Goal: Task Accomplishment & Management: Complete application form

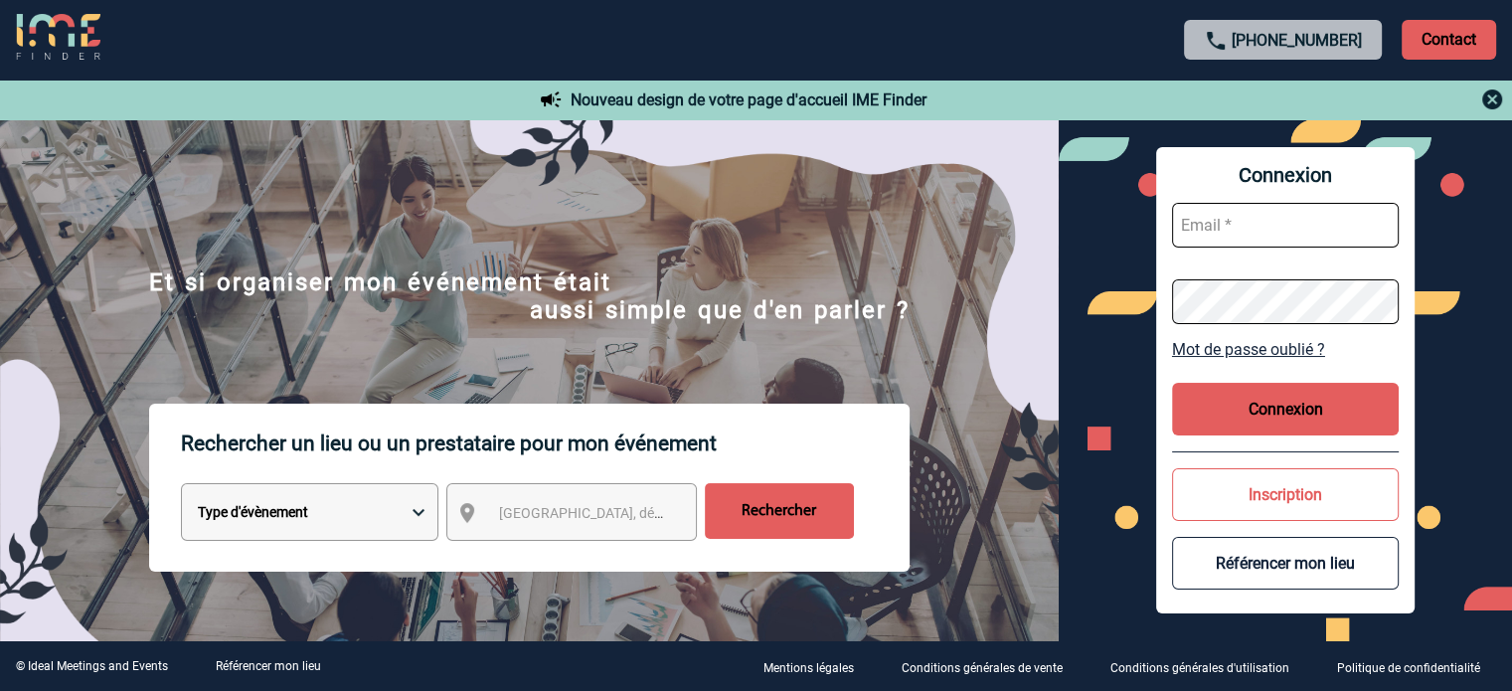
type input "cleborgne@ime-groupe.com"
click at [1248, 428] on button "Connexion" at bounding box center [1285, 409] width 227 height 53
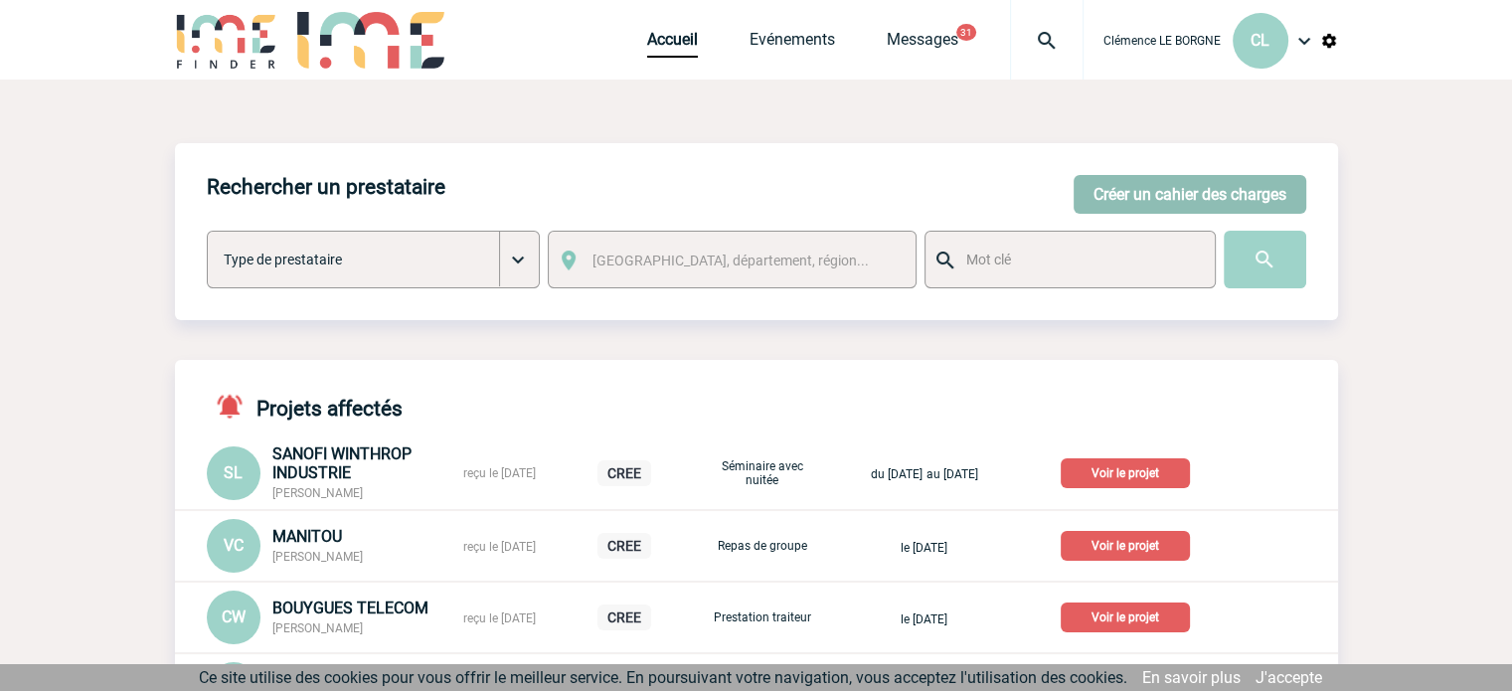
drag, startPoint x: 1139, startPoint y: 178, endPoint x: 1084, endPoint y: 206, distance: 61.3
click at [1138, 182] on button "Créer un cahier des charges" at bounding box center [1189, 194] width 233 height 39
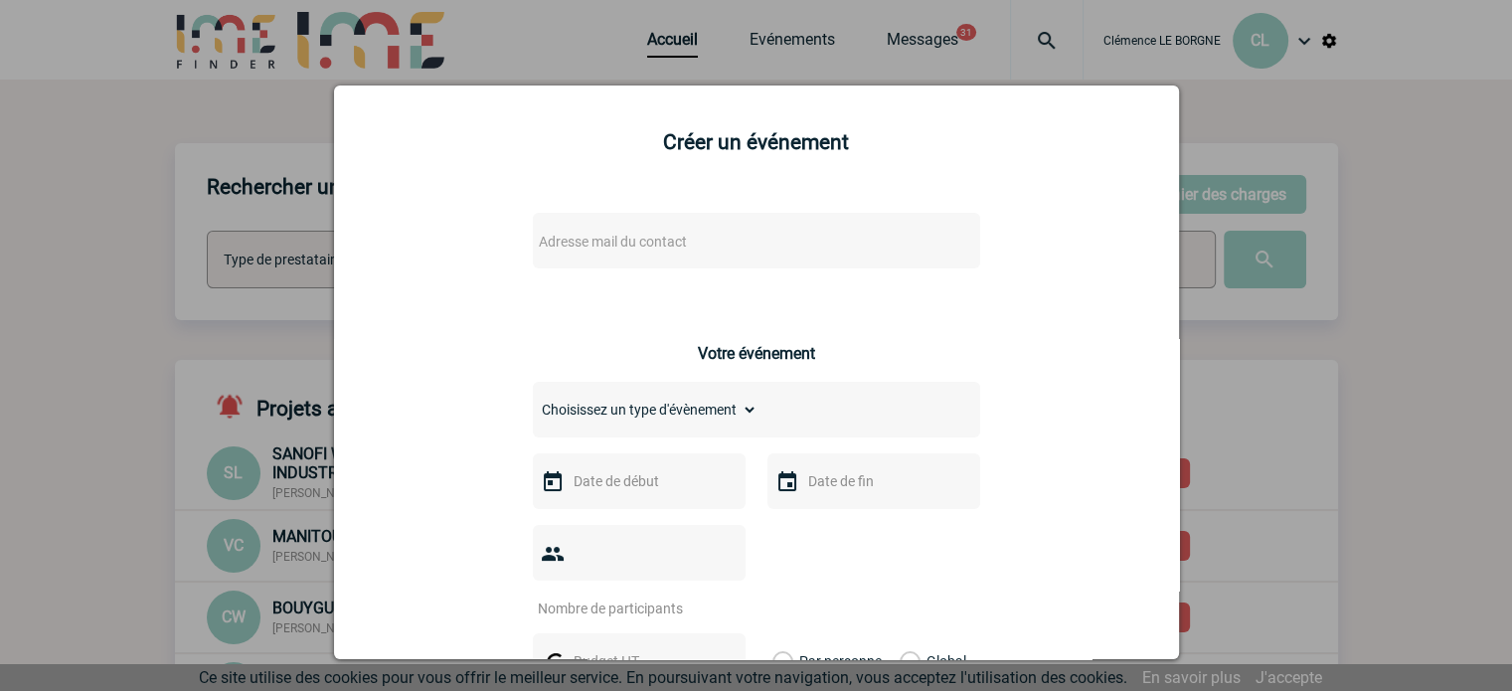
click at [696, 236] on span "Adresse mail du contact" at bounding box center [705, 242] width 348 height 28
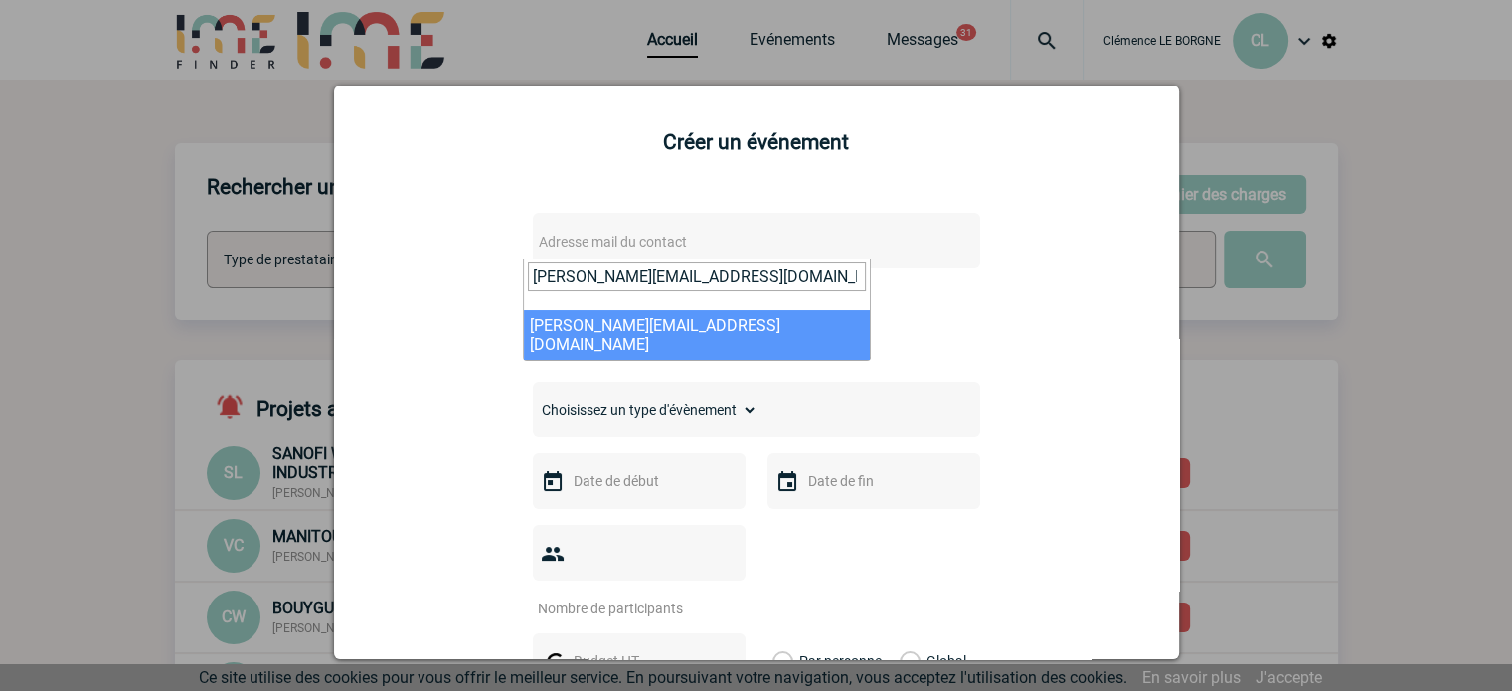
type input "[PERSON_NAME][EMAIL_ADDRESS][DOMAIN_NAME]"
select select "133168"
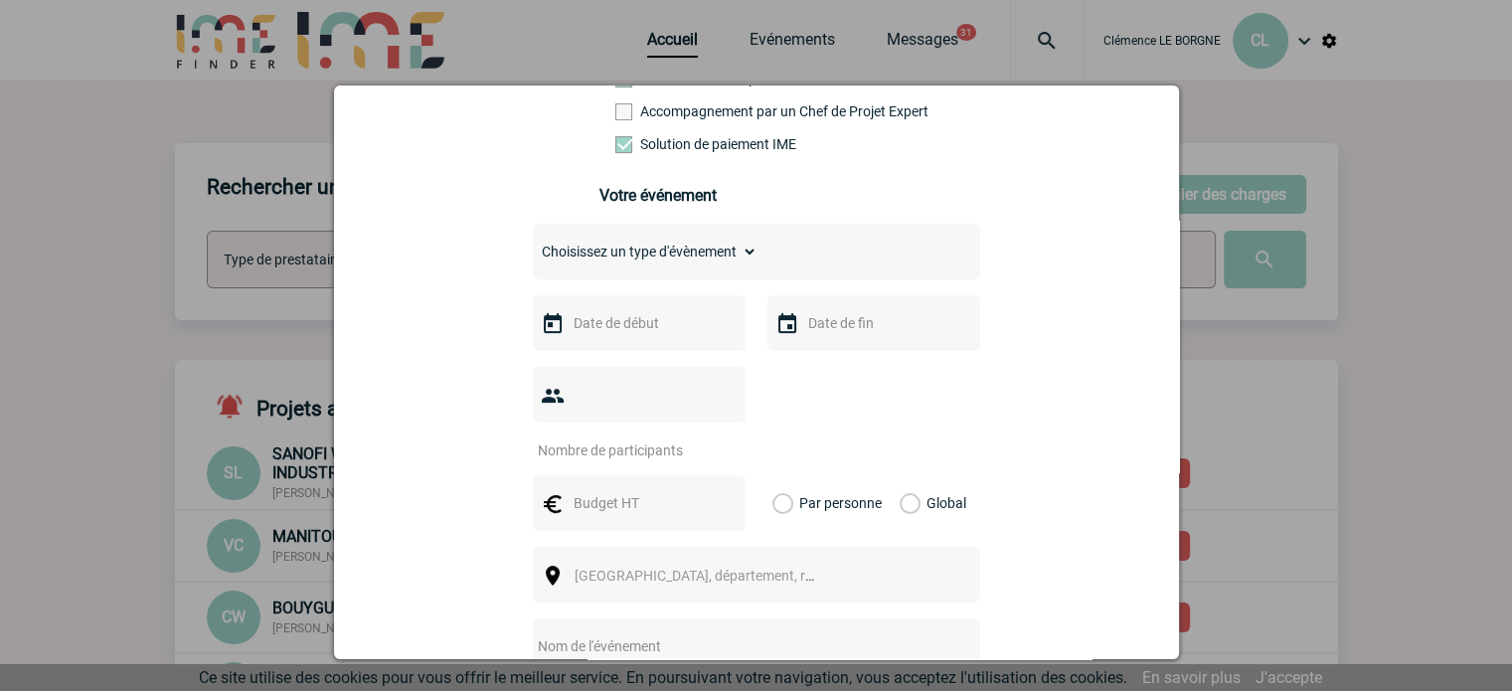
scroll to position [497, 0]
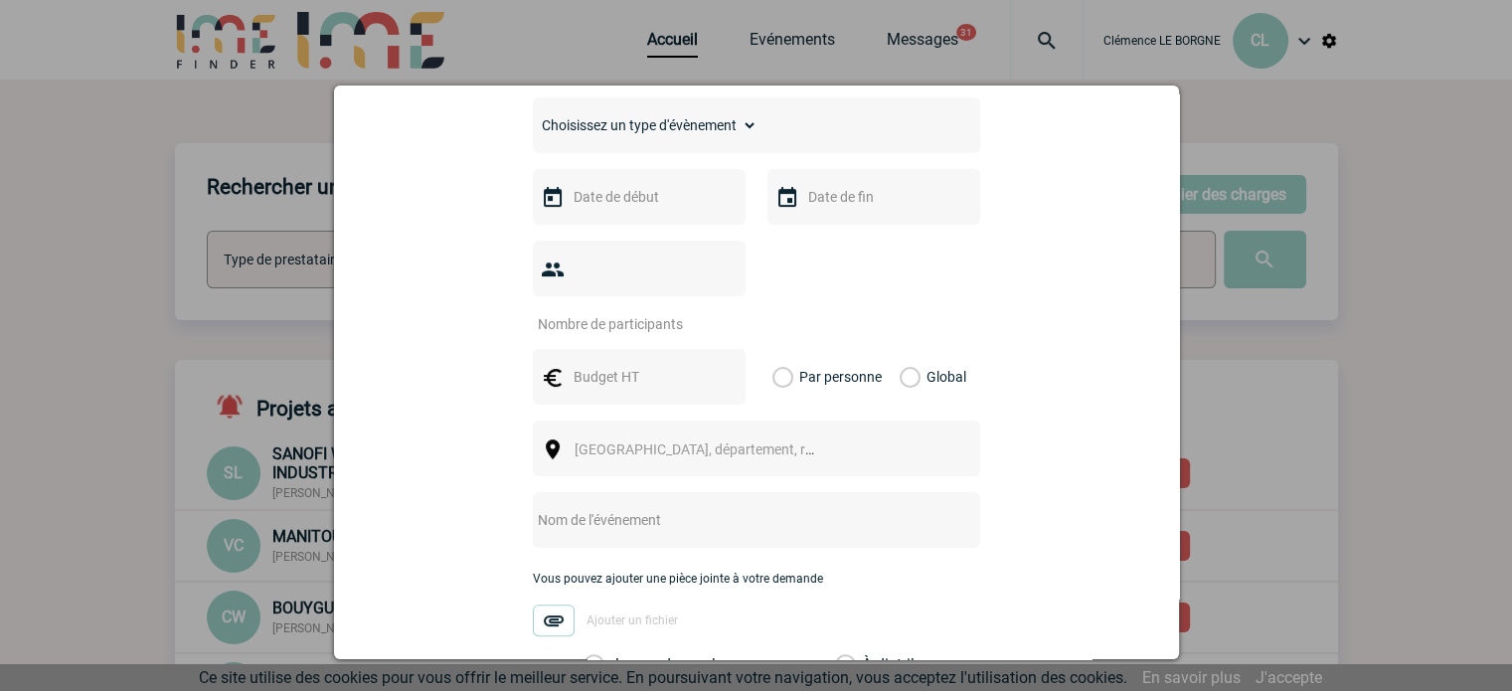
click at [632, 507] on input "text" at bounding box center [730, 520] width 395 height 26
type input "CENTRALISATION"
click at [617, 655] on label "Je prends en charge" at bounding box center [600, 665] width 34 height 20
click at [0, 0] on input "Je prends en charge" at bounding box center [0, 0] width 0 height 0
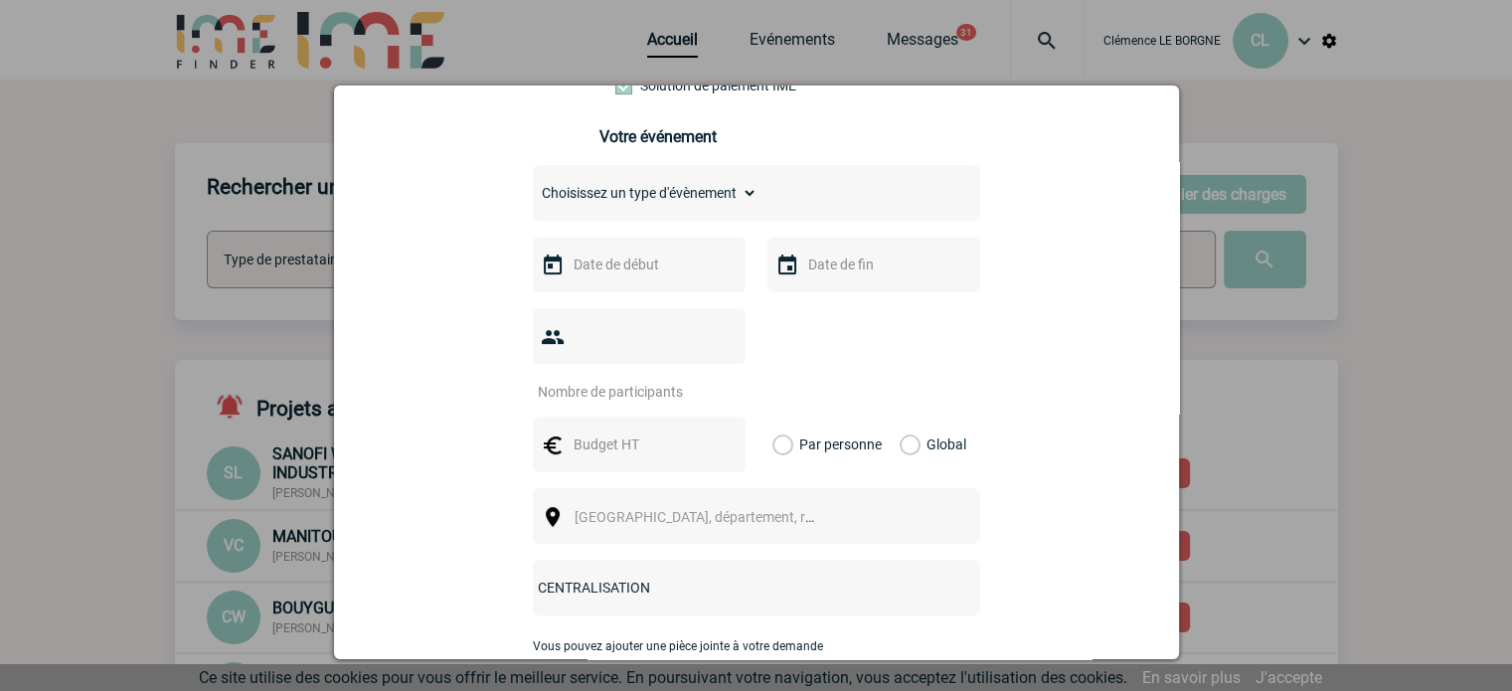
scroll to position [398, 0]
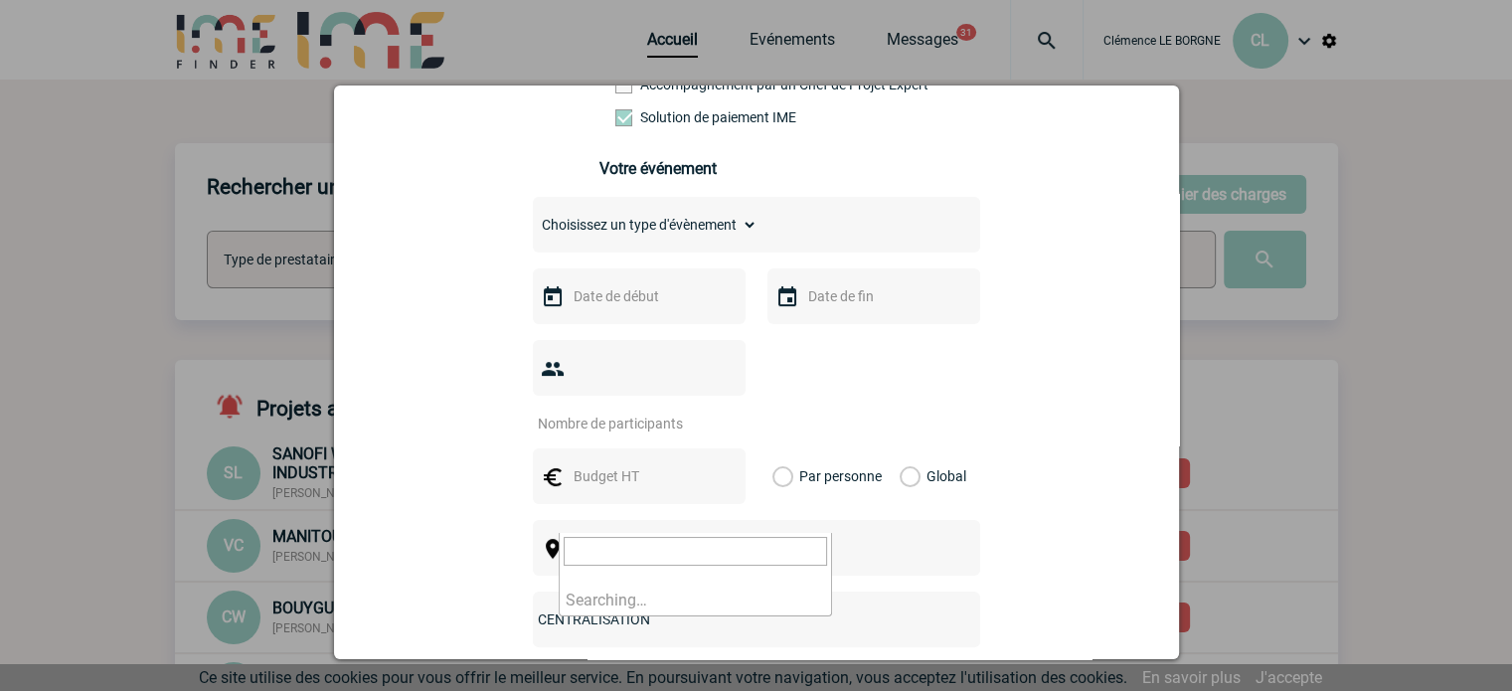
click at [685, 541] on span "Ville, département, région..." at bounding box center [712, 549] width 276 height 16
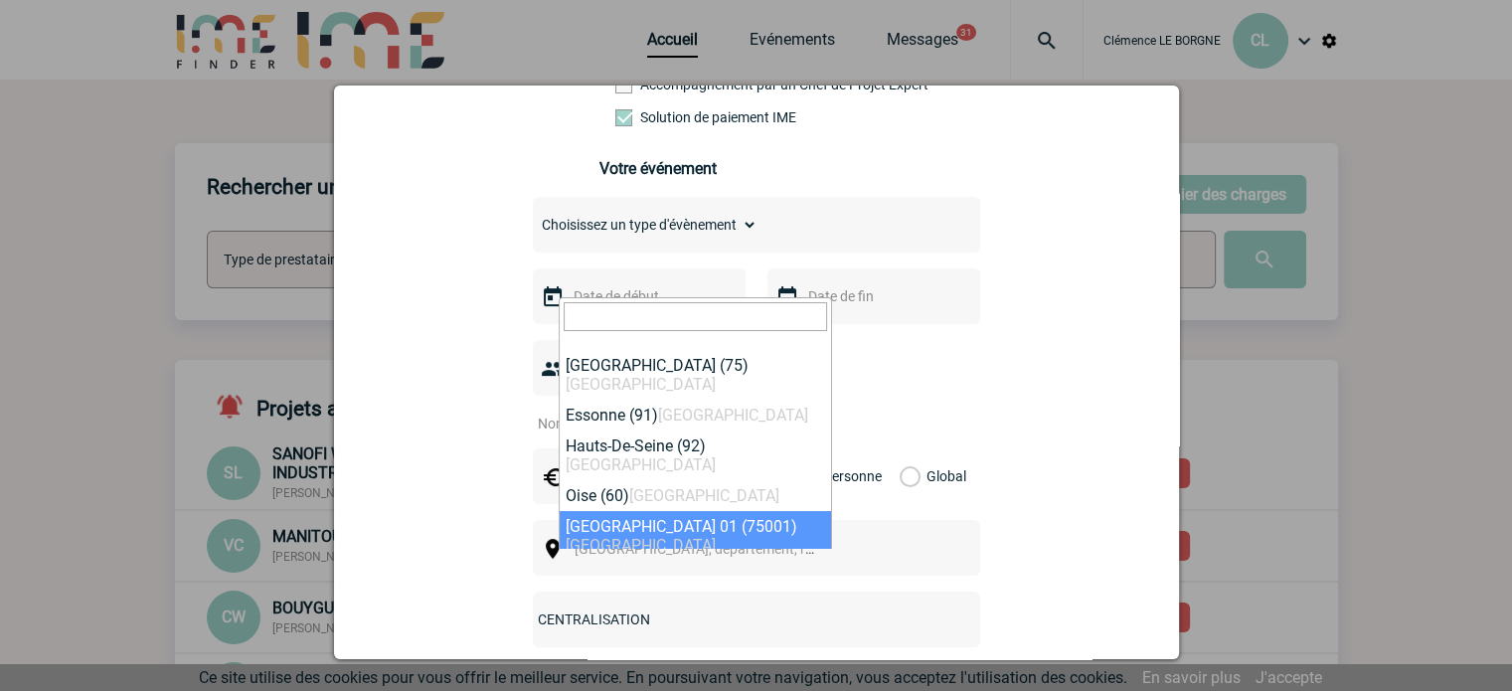
click at [670, 606] on input "CENTRALISATION" at bounding box center [730, 619] width 395 height 26
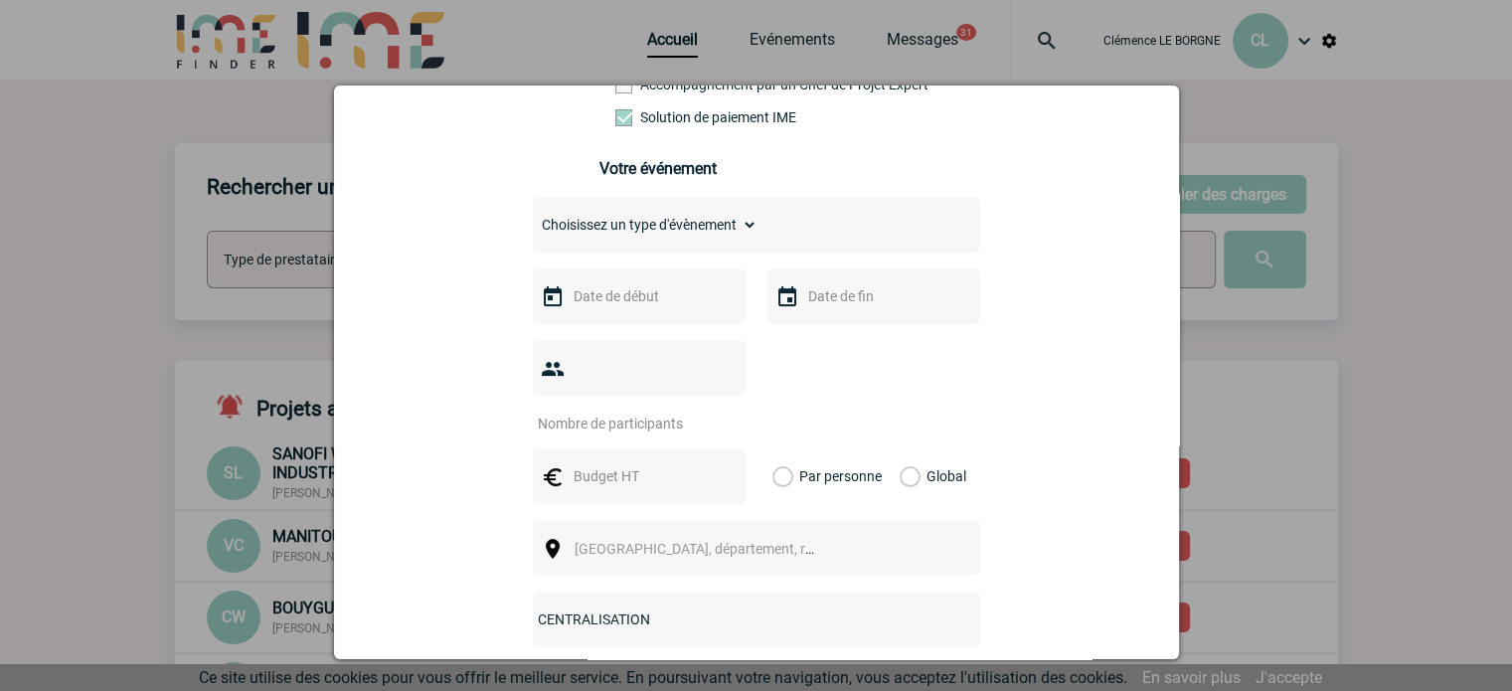
click at [613, 463] on input "text" at bounding box center [636, 476] width 137 height 26
type input "750"
drag, startPoint x: 902, startPoint y: 452, endPoint x: 762, endPoint y: 436, distance: 141.0
click at [902, 453] on label "Global" at bounding box center [905, 476] width 13 height 56
click at [0, 0] on input "Global" at bounding box center [0, 0] width 0 height 0
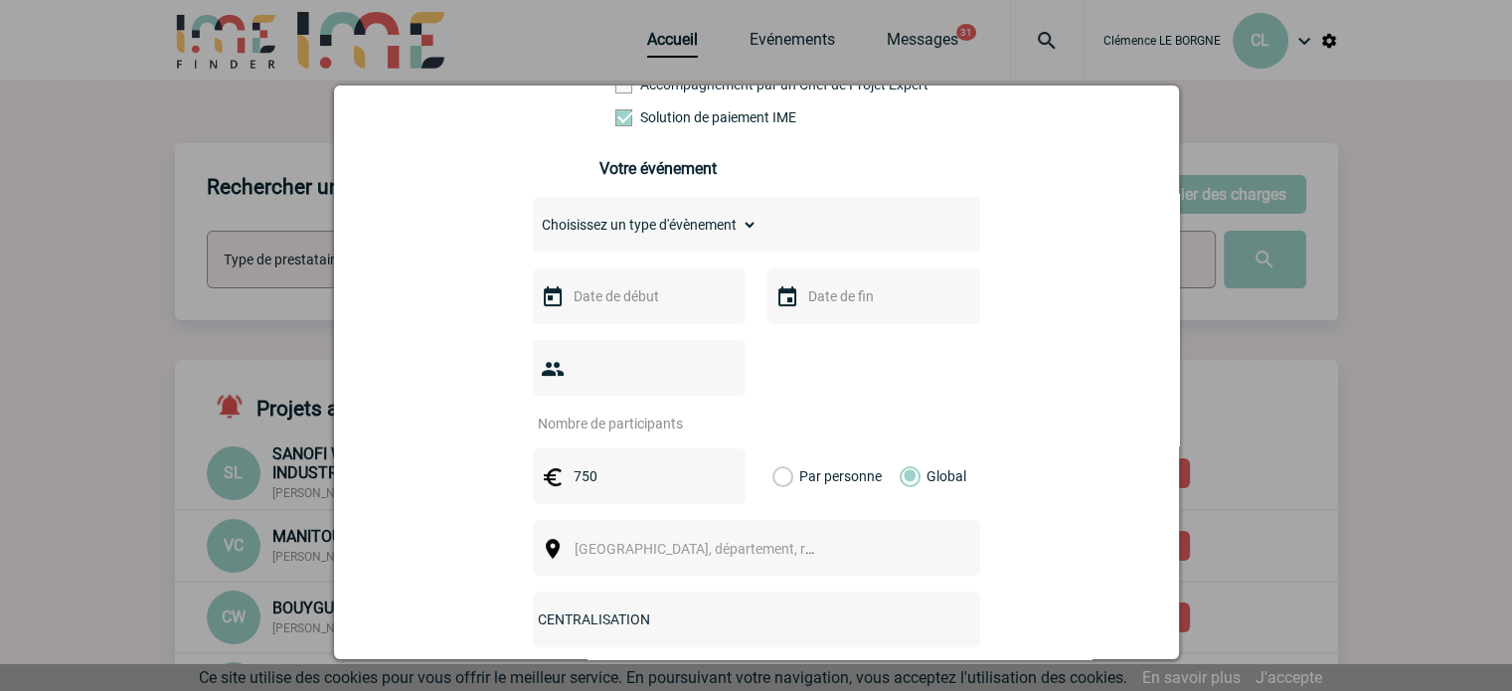
click at [636, 410] on input "number" at bounding box center [626, 423] width 187 height 26
type input "14"
click at [603, 305] on input "text" at bounding box center [636, 296] width 137 height 26
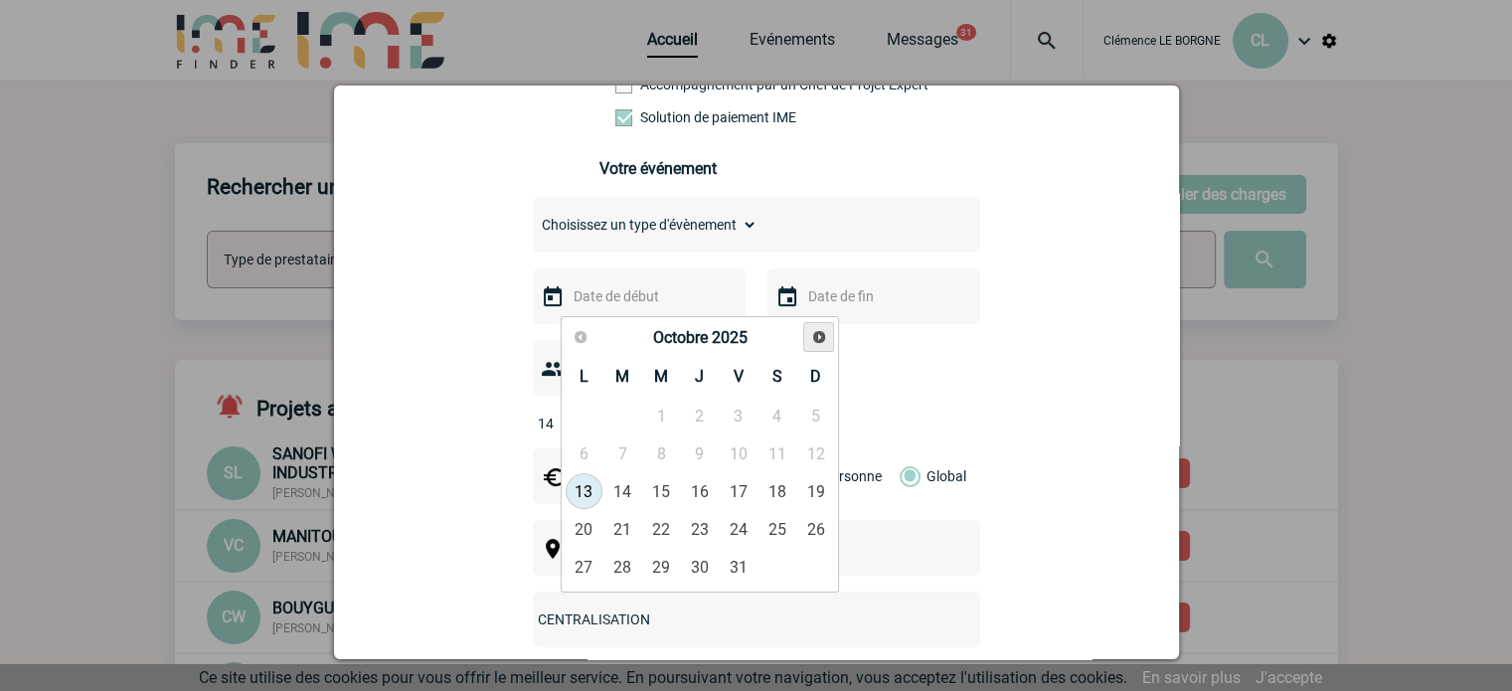
click at [820, 337] on span "Suivant" at bounding box center [819, 337] width 16 height 16
click at [637, 569] on link "25" at bounding box center [622, 567] width 37 height 36
type input "25-11-2025"
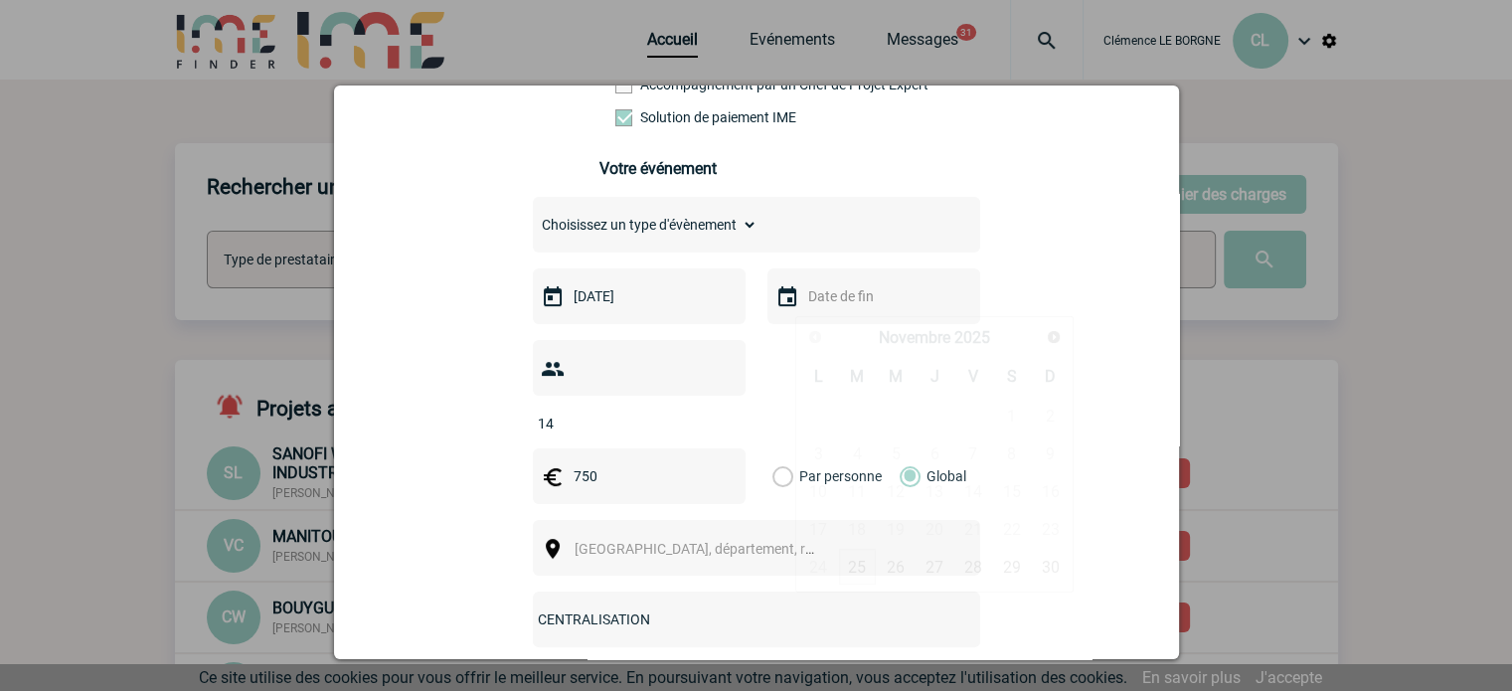
click at [839, 308] on input "text" at bounding box center [871, 296] width 137 height 26
click at [853, 563] on link "25" at bounding box center [857, 567] width 37 height 36
type input "25-11-2025"
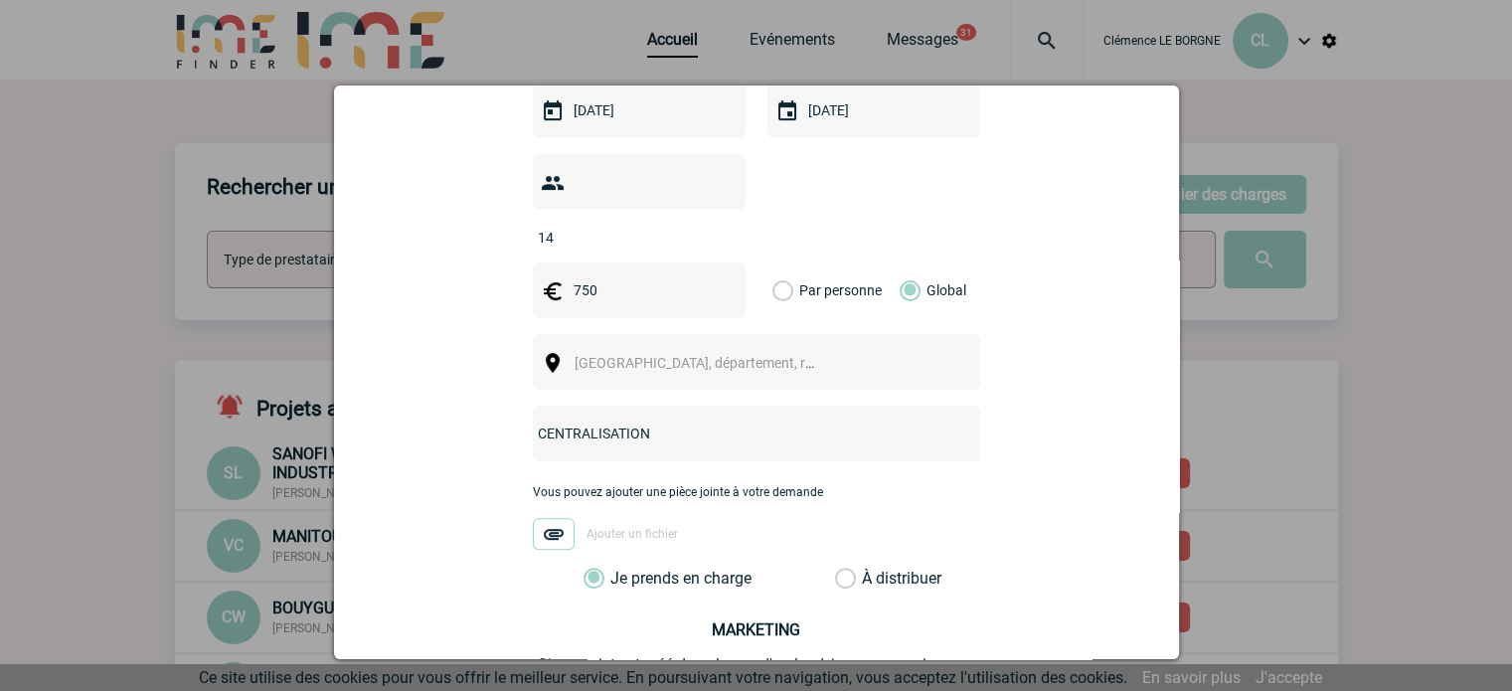
scroll to position [596, 0]
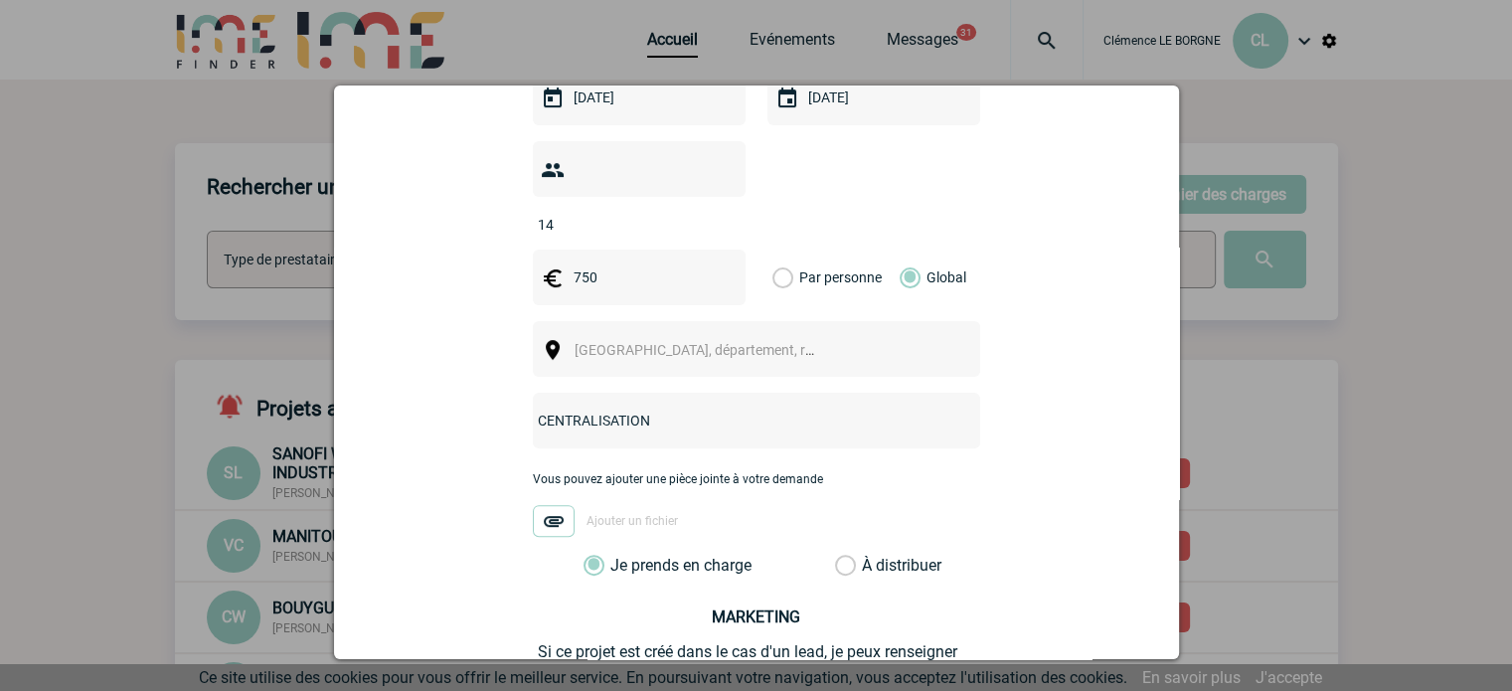
click at [696, 342] on span "Ville, département, région..." at bounding box center [712, 350] width 276 height 16
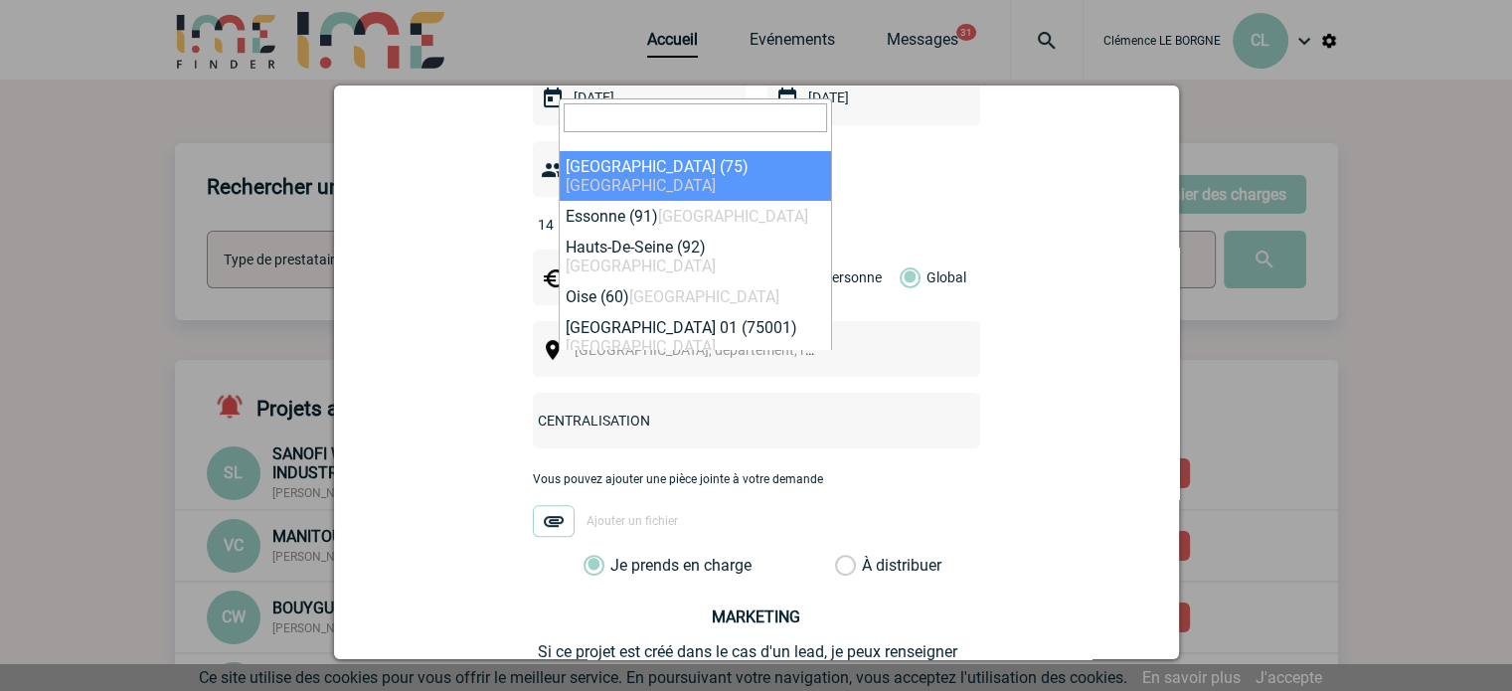
type input "v"
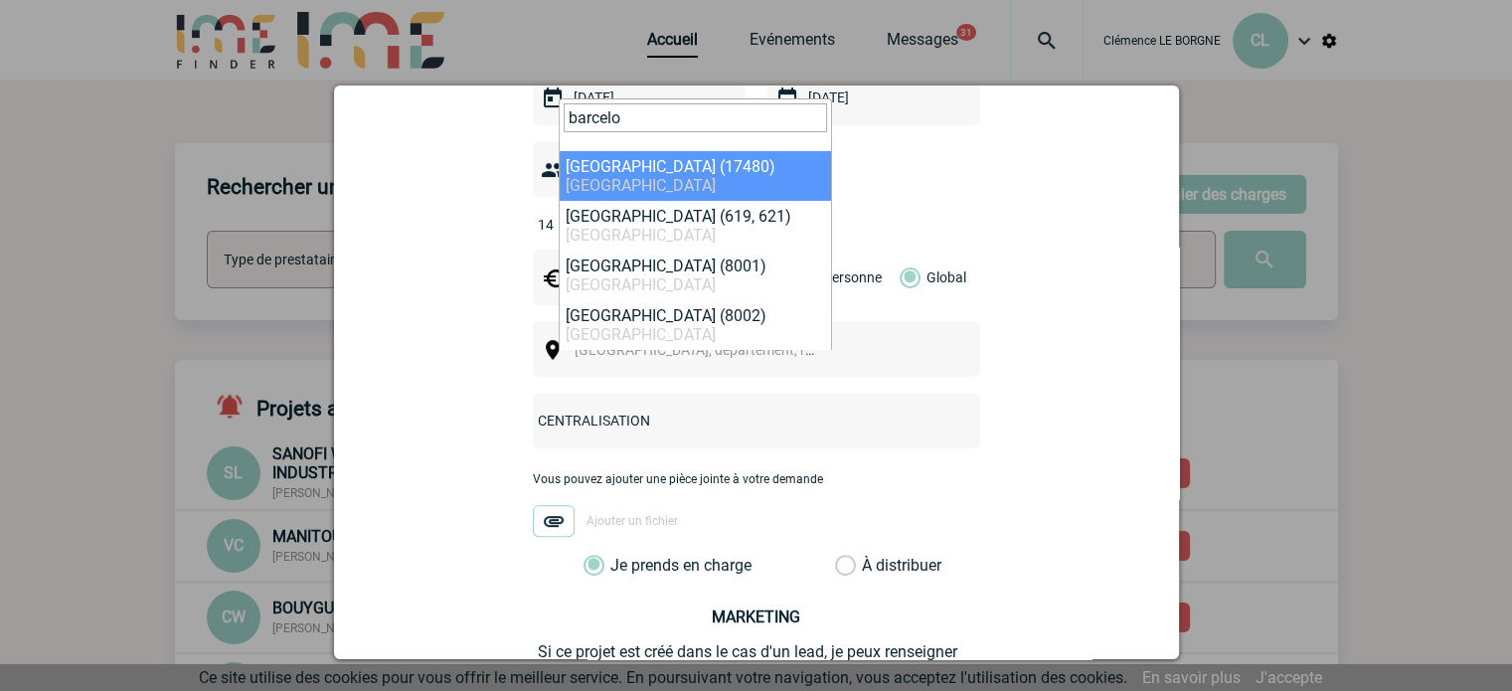
type input "barcelo"
select select "314931"
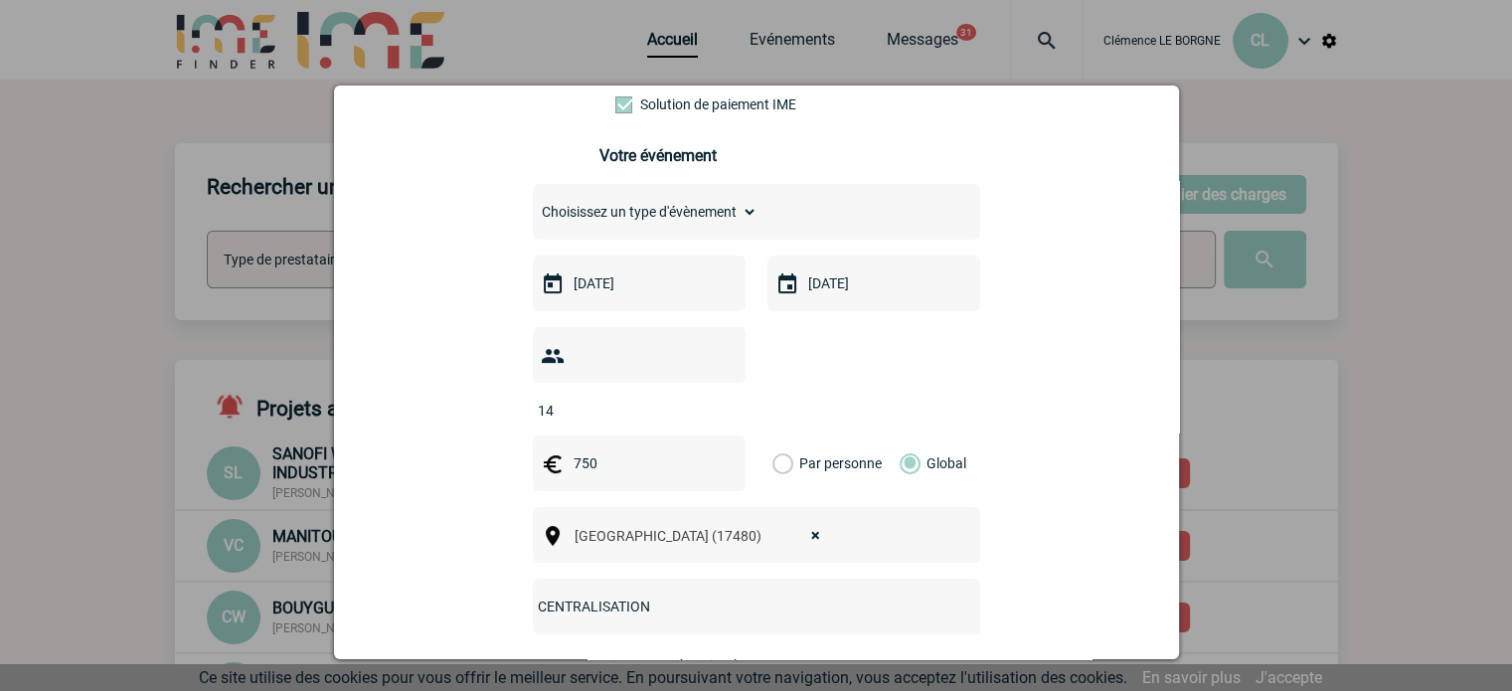
scroll to position [376, 0]
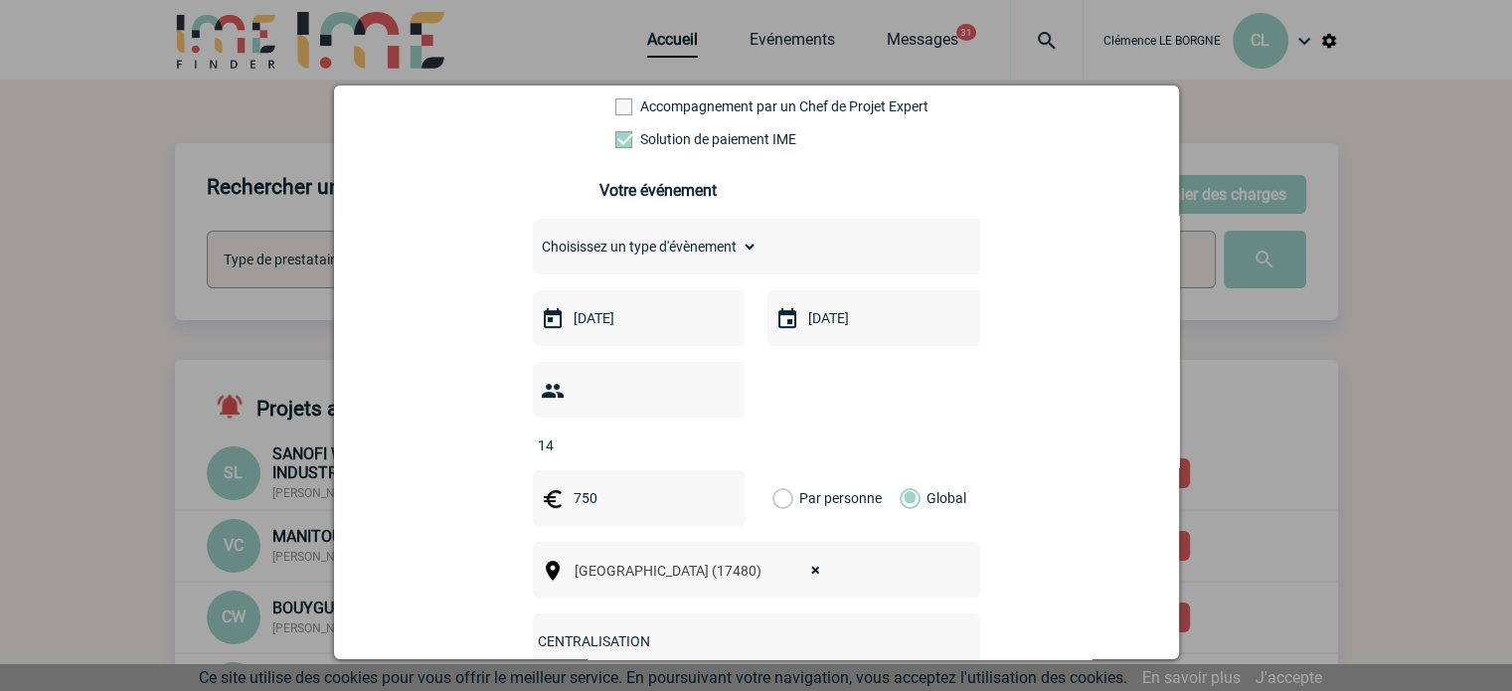
click at [712, 253] on select "Choisissez un type d'évènement Séminaire avec nuitée Séminaire sans nuitée Repa…" at bounding box center [645, 247] width 225 height 28
select select "9"
click at [533, 239] on select "Choisissez un type d'évènement Séminaire avec nuitée Séminaire sans nuitée Repa…" at bounding box center [645, 247] width 225 height 28
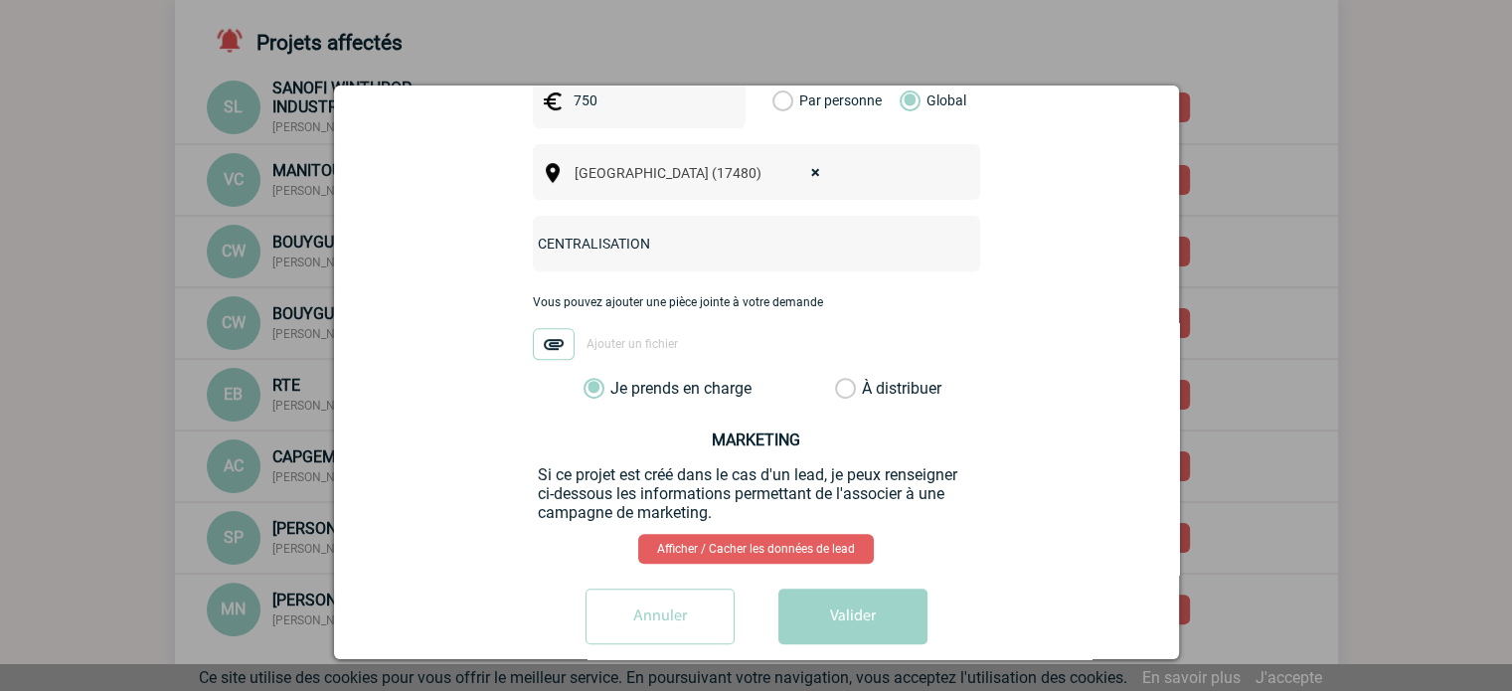
scroll to position [596, 0]
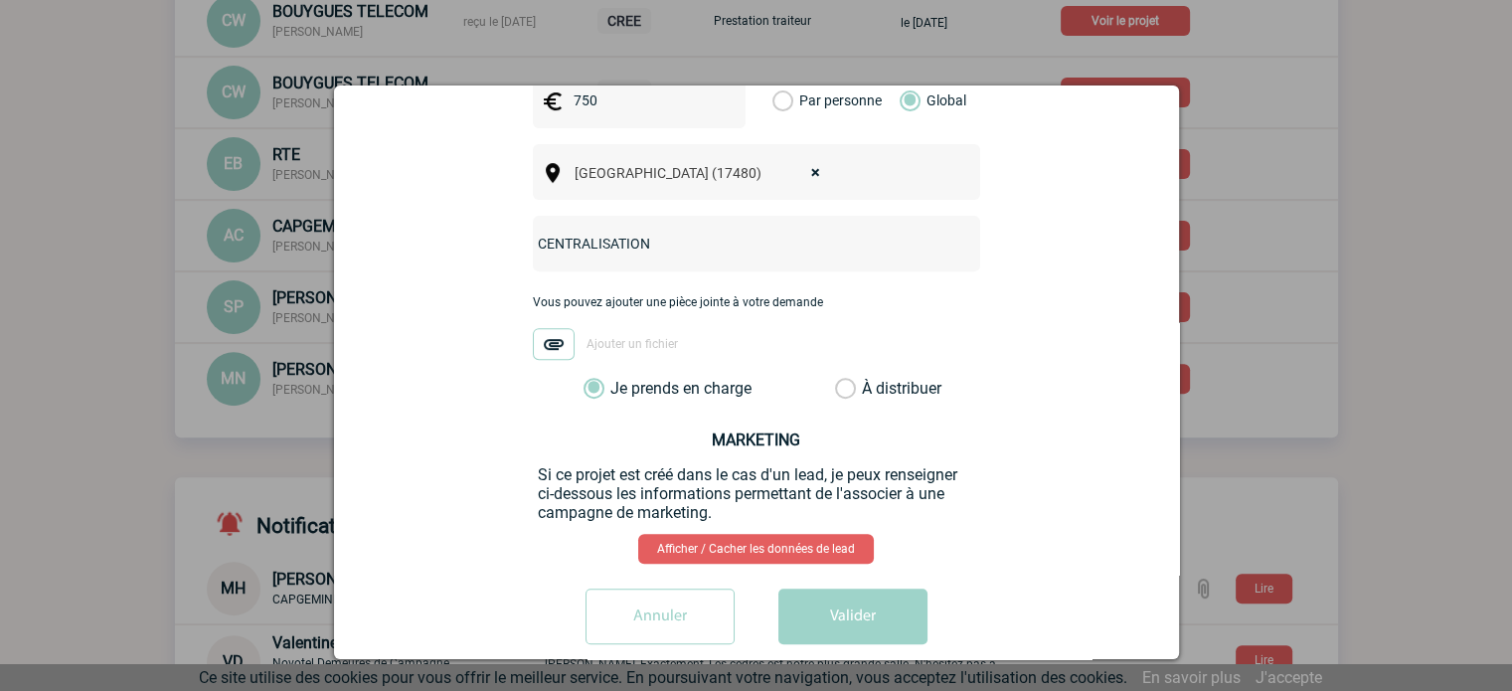
click at [851, 588] on button "Valider" at bounding box center [852, 616] width 149 height 56
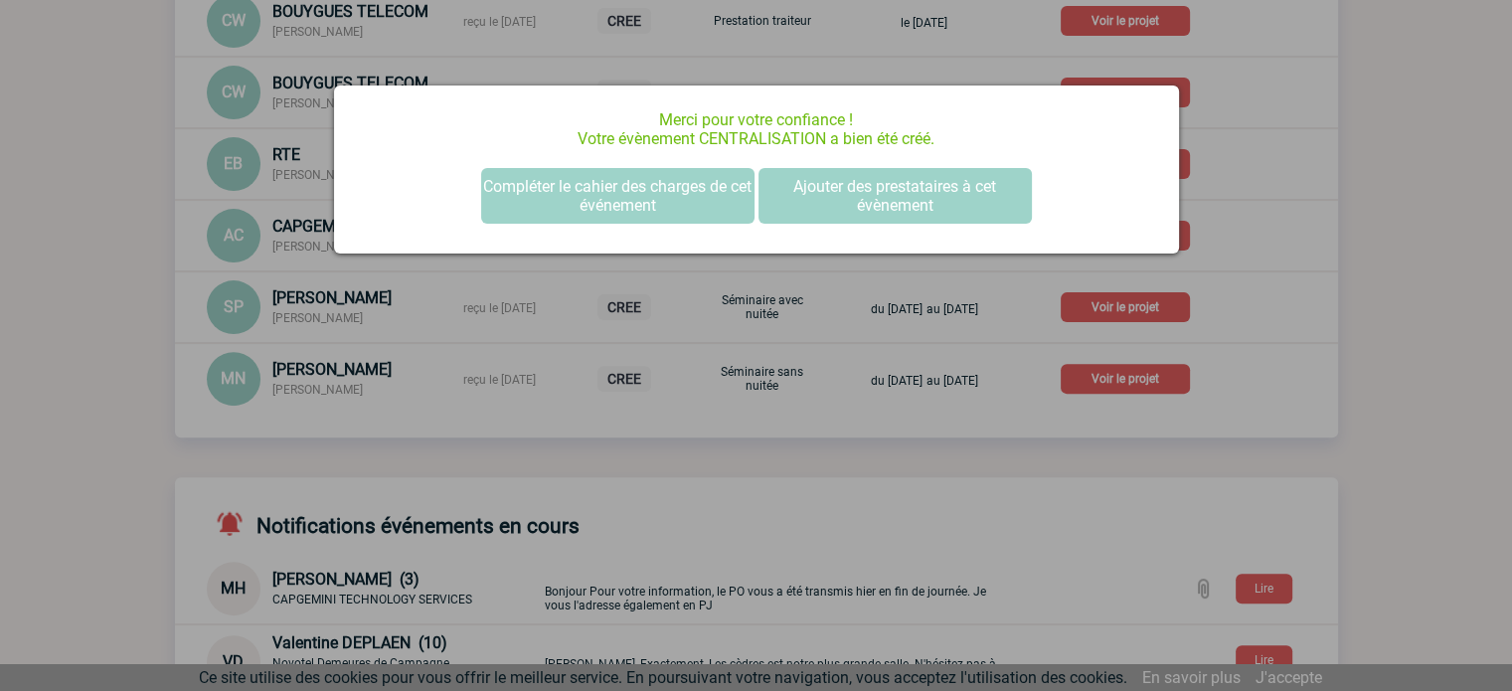
drag, startPoint x: 1156, startPoint y: 508, endPoint x: 1166, endPoint y: 500, distance: 12.7
click at [1157, 507] on div at bounding box center [756, 345] width 1512 height 691
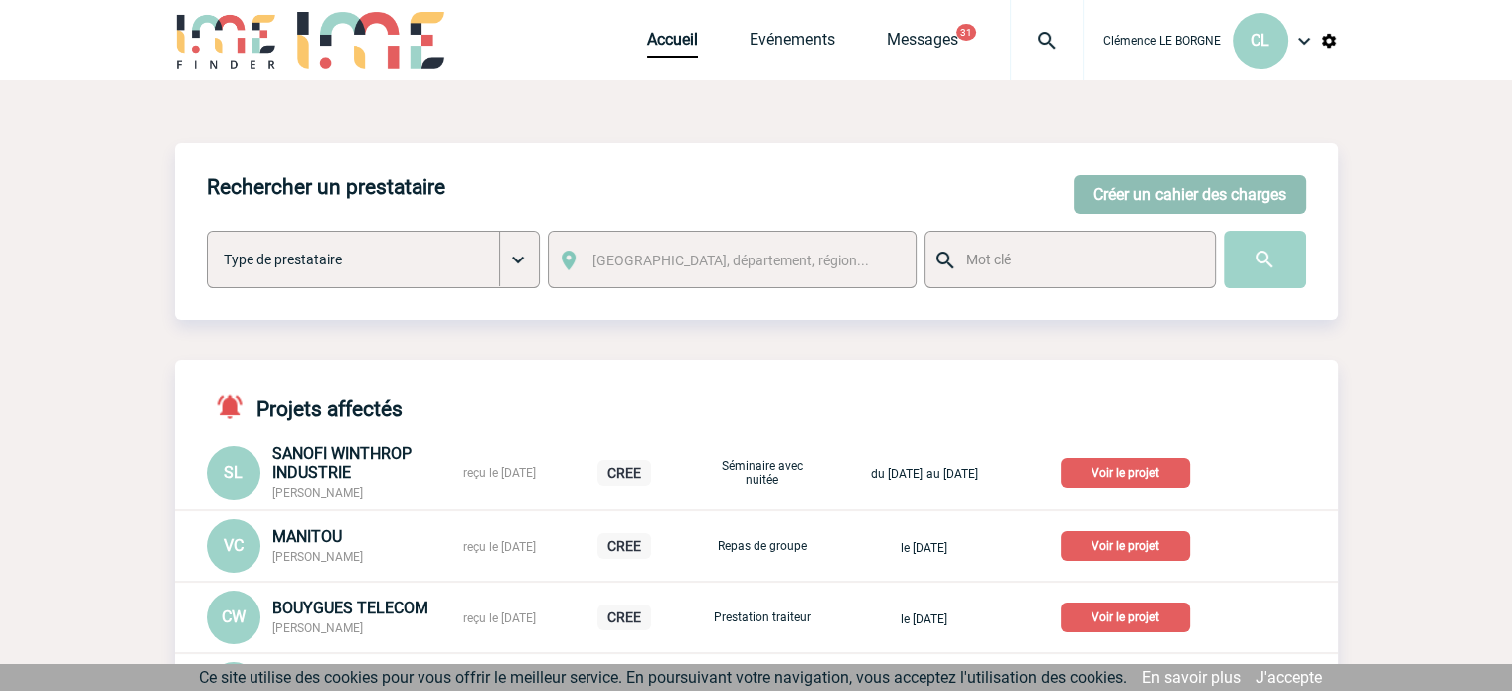
click at [1280, 198] on button "Créer un cahier des charges" at bounding box center [1189, 194] width 233 height 39
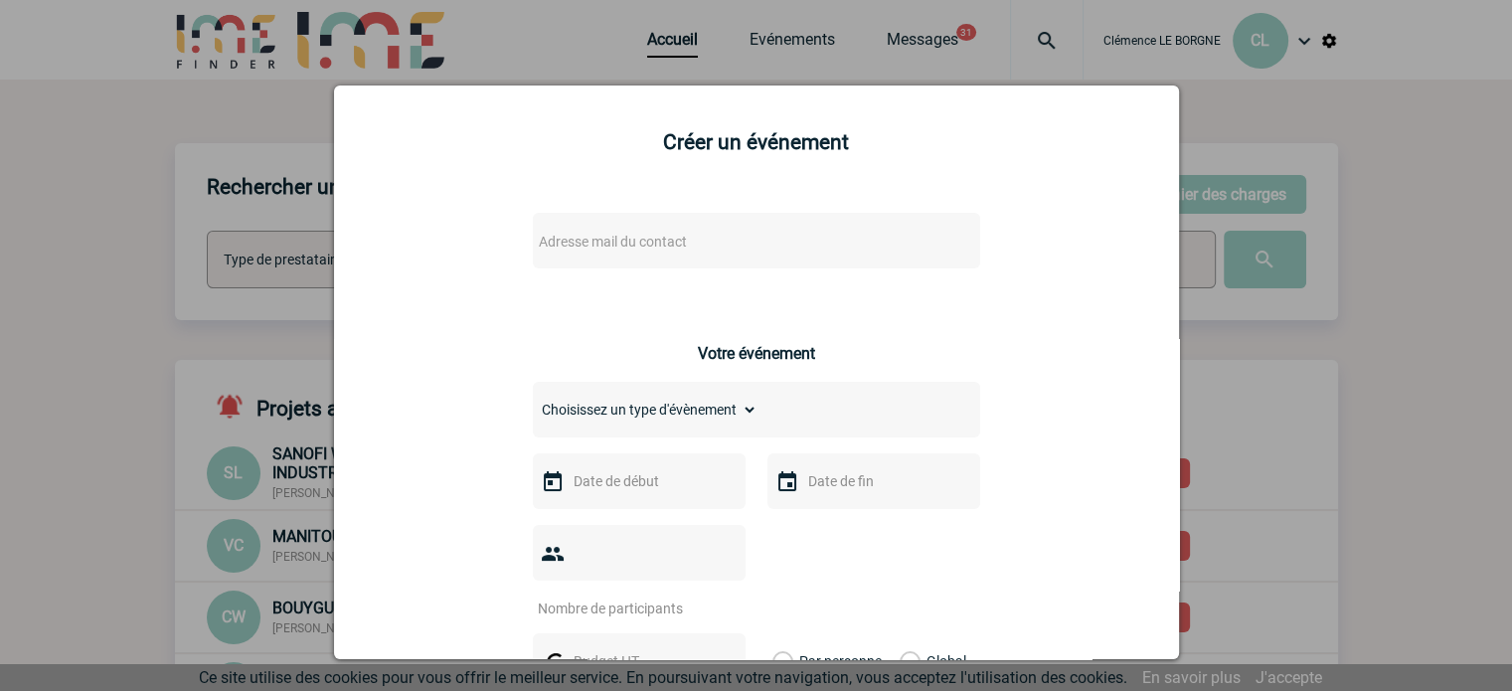
drag, startPoint x: 676, startPoint y: 257, endPoint x: 660, endPoint y: 237, distance: 26.2
click at [671, 248] on div "Adresse mail du contact" at bounding box center [756, 241] width 447 height 56
click at [662, 236] on span "Adresse mail du contact" at bounding box center [613, 242] width 148 height 16
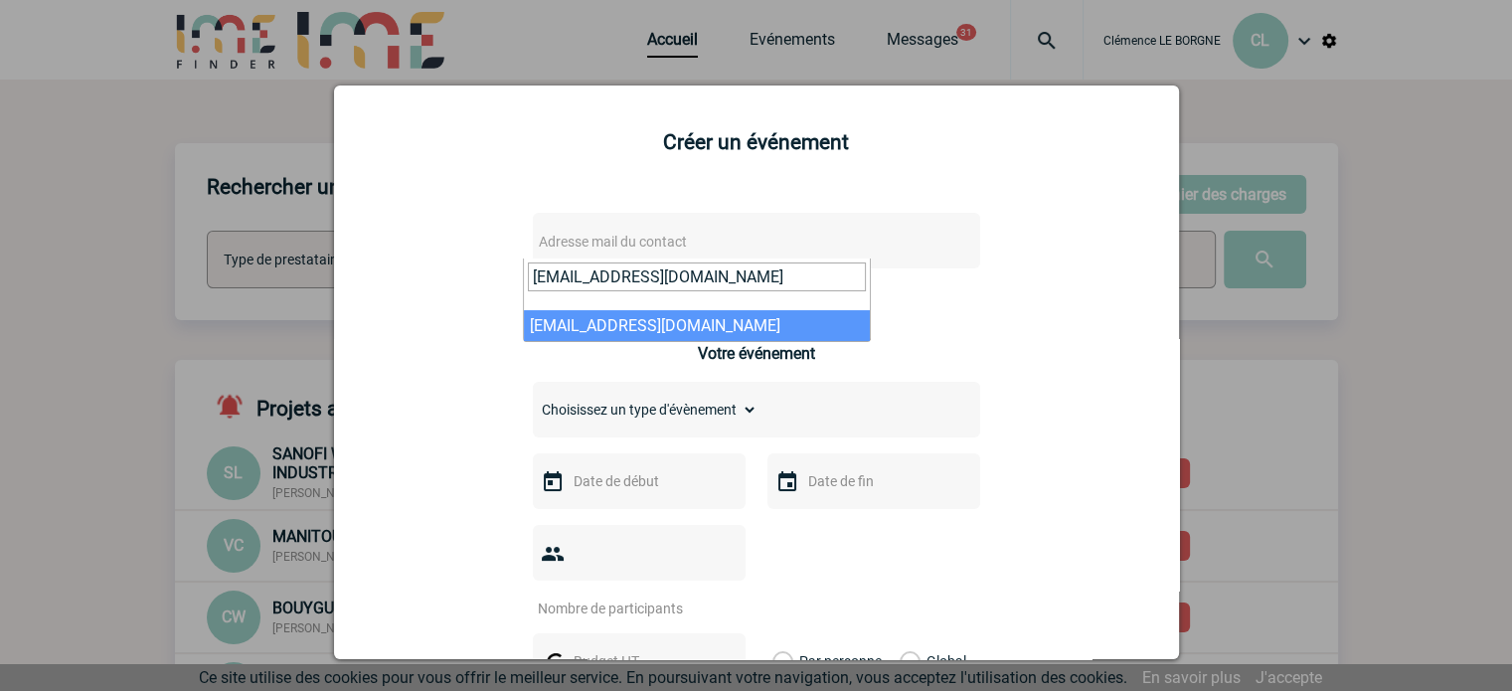
type input "v.jouand@manitou-group.com"
select select "130279"
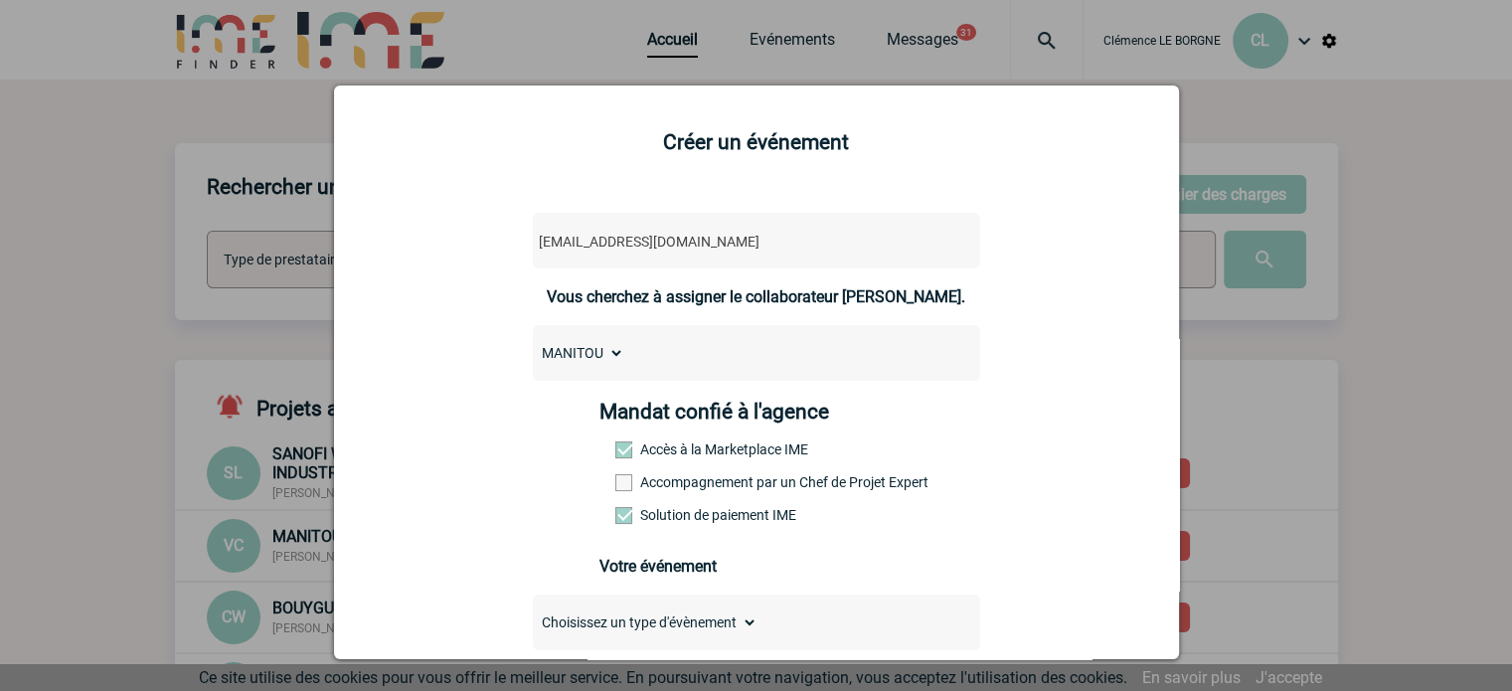
scroll to position [398, 0]
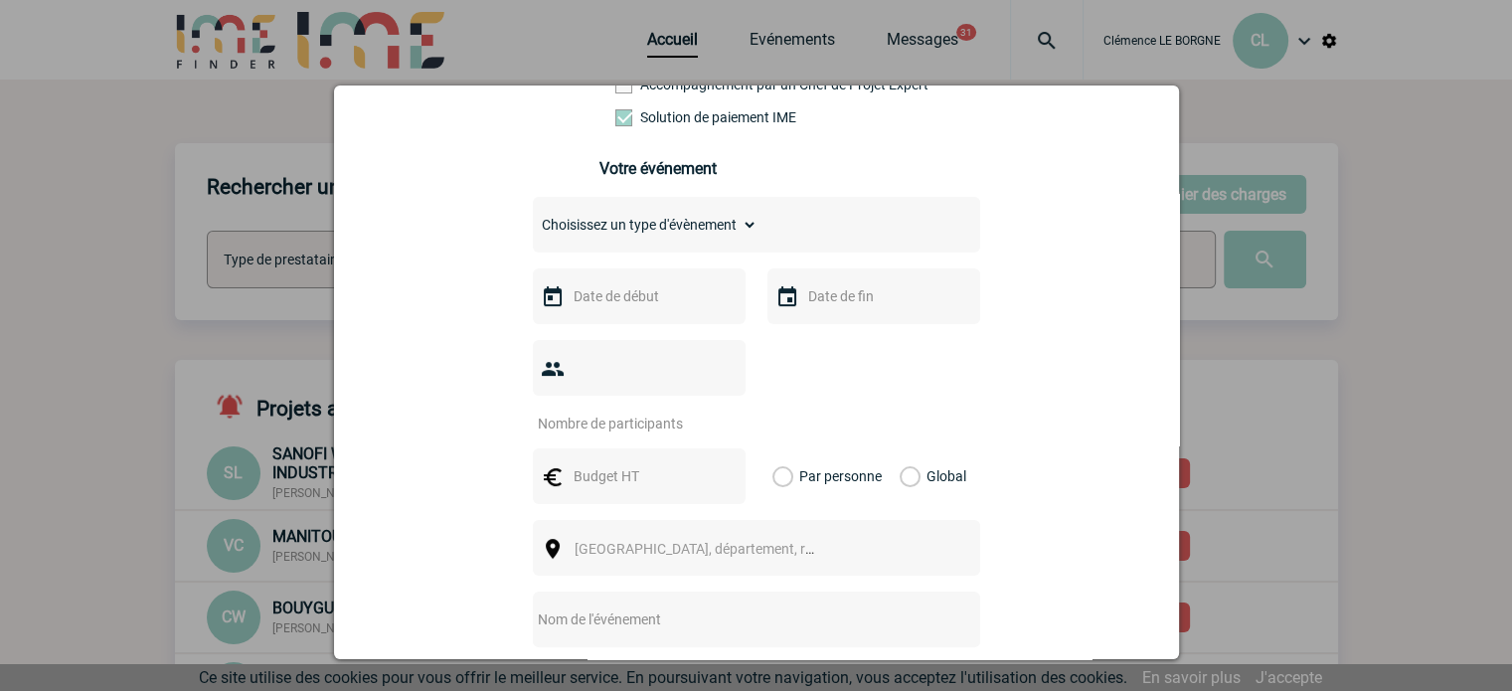
click at [632, 252] on div "Choisissez un type d'évènement Séminaire avec nuitée Séminaire sans nuitée Repa…" at bounding box center [756, 225] width 447 height 56
drag, startPoint x: 624, startPoint y: 230, endPoint x: 624, endPoint y: 243, distance: 12.9
click at [624, 236] on select "Choisissez un type d'évènement Séminaire avec nuitée Séminaire sans nuitée Repa…" at bounding box center [645, 225] width 225 height 28
select select "1"
click at [533, 217] on select "Choisissez un type d'évènement Séminaire avec nuitée Séminaire sans nuitée Repa…" at bounding box center [645, 225] width 225 height 28
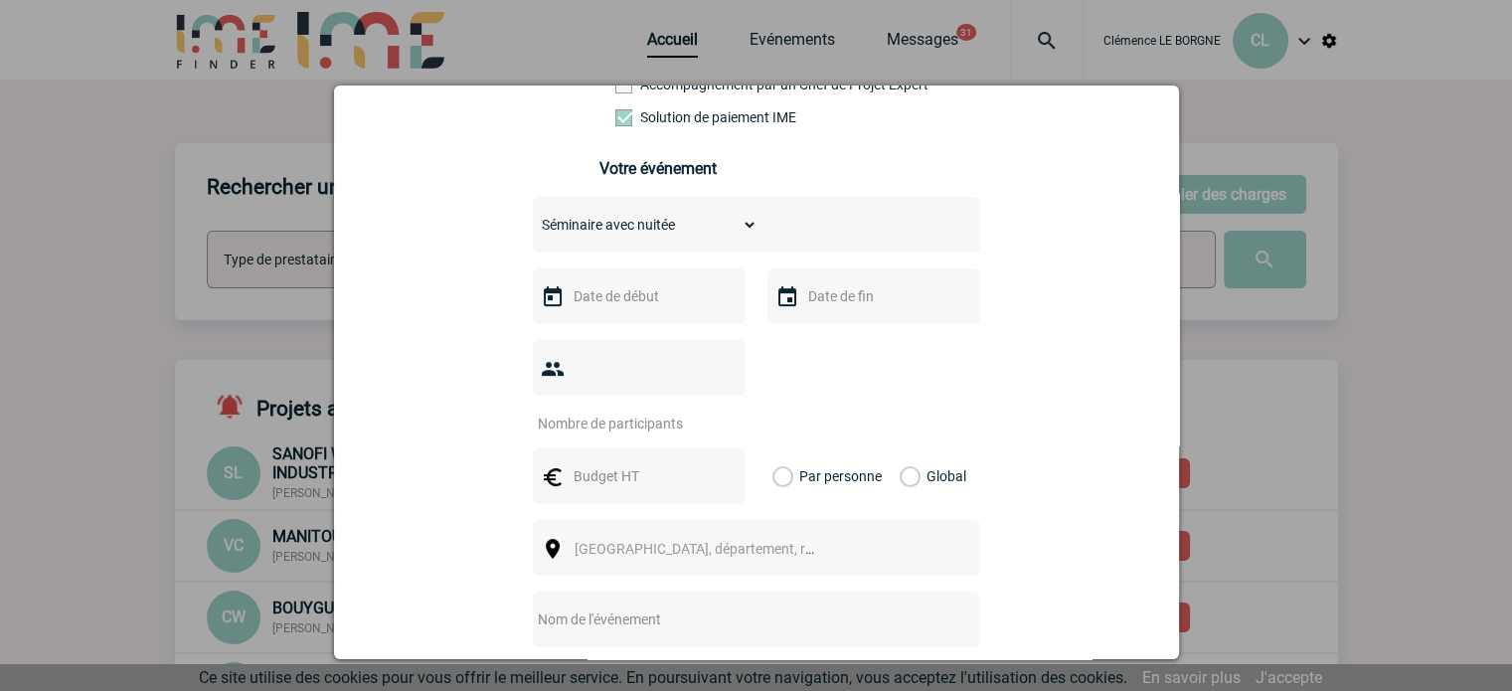
click at [634, 307] on input "text" at bounding box center [636, 296] width 137 height 26
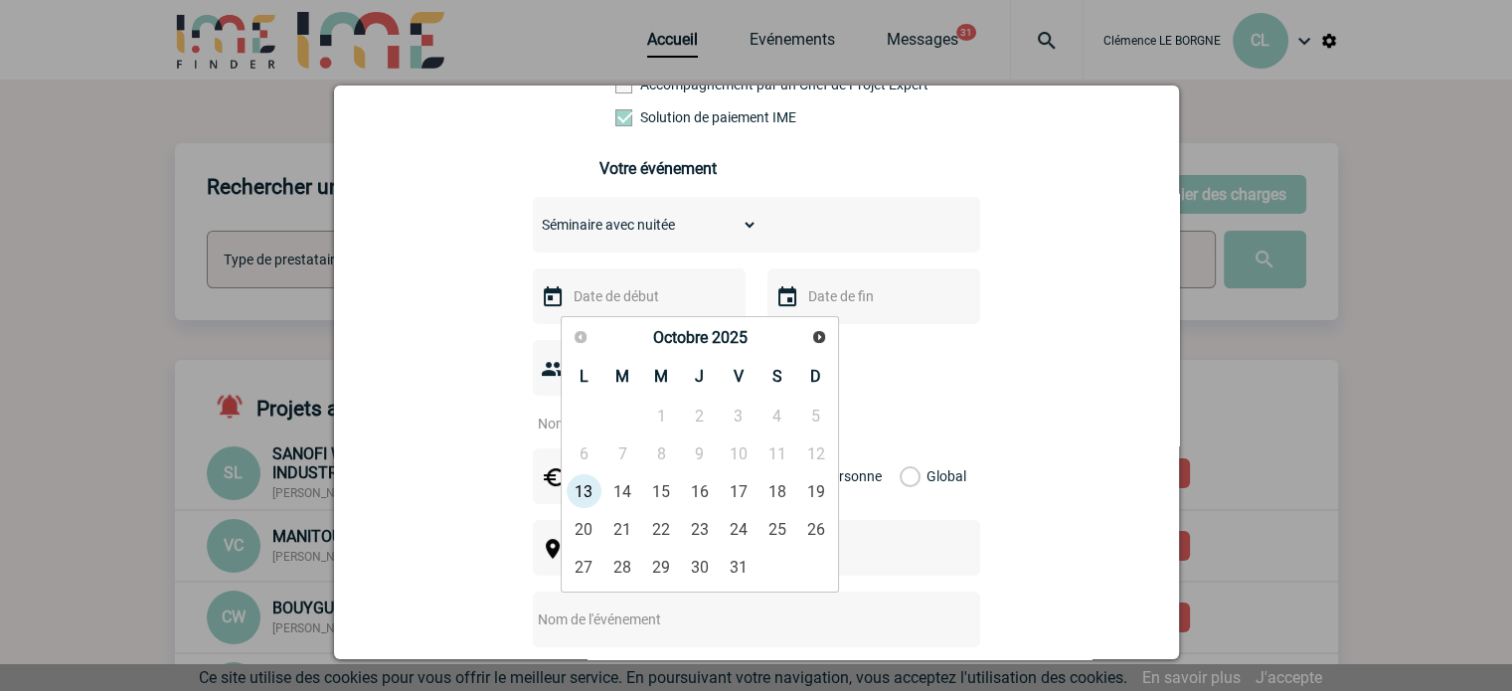
click at [821, 340] on span "Suivant" at bounding box center [819, 337] width 16 height 16
click at [668, 567] on link "26" at bounding box center [661, 567] width 37 height 36
type input "26-11-2025"
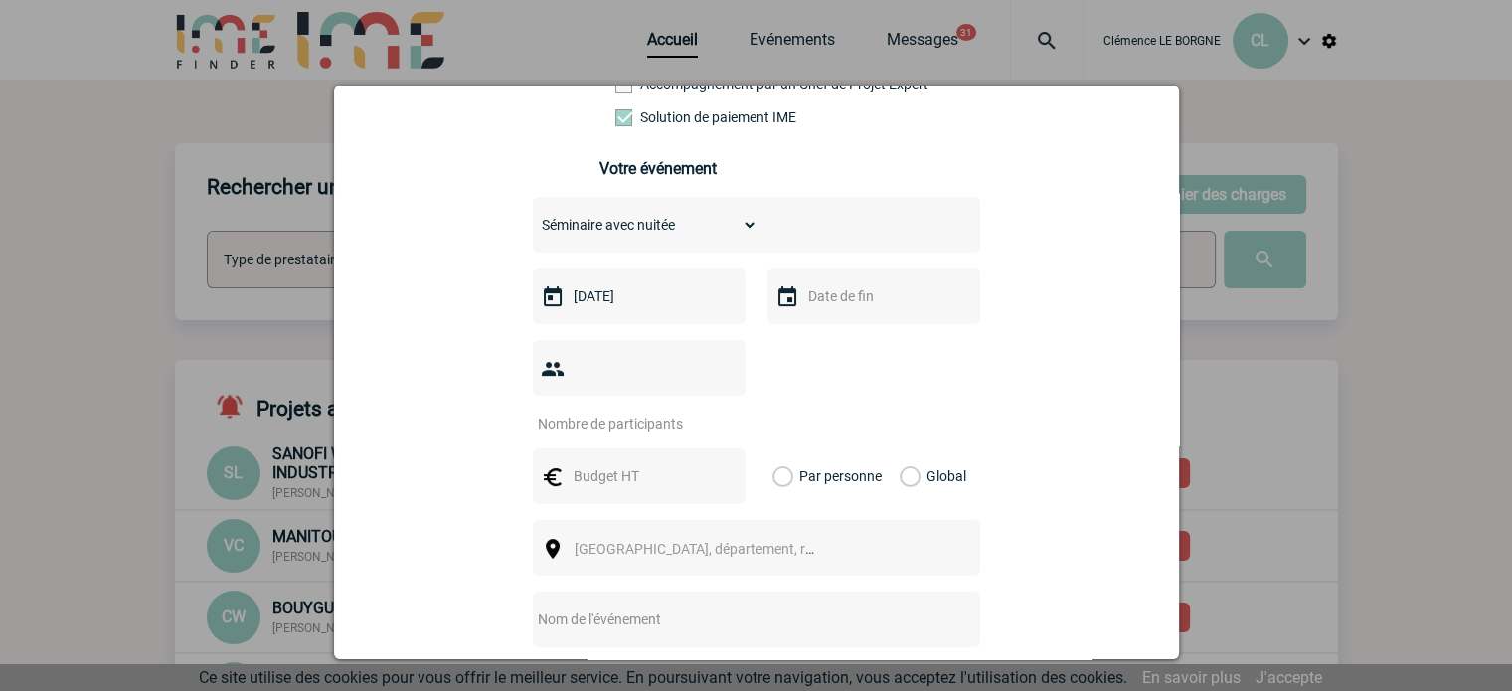
click at [829, 309] on input "text" at bounding box center [871, 296] width 137 height 26
drag, startPoint x: 928, startPoint y: 565, endPoint x: 908, endPoint y: 558, distance: 21.1
click at [926, 564] on link "27" at bounding box center [933, 567] width 37 height 36
type input "27-11-2025"
click at [676, 410] on input "number" at bounding box center [626, 423] width 187 height 26
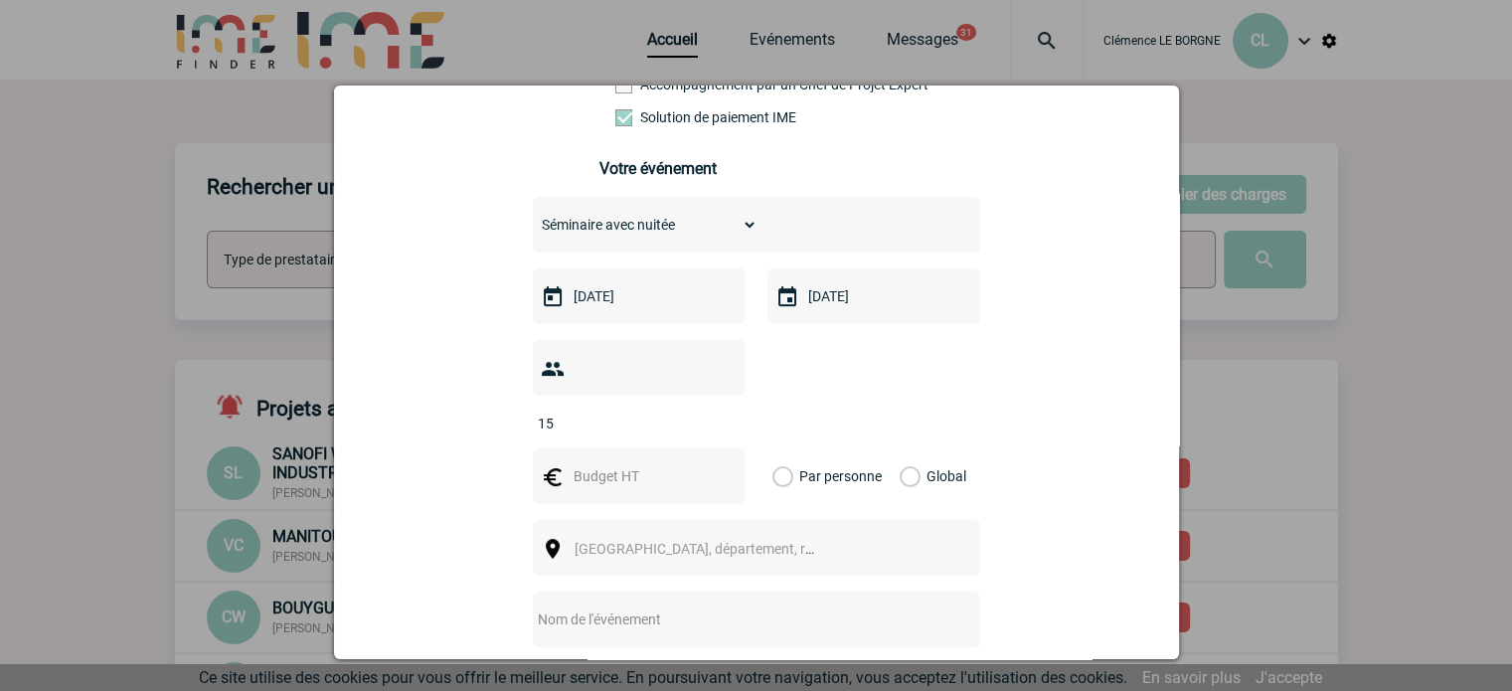
type input "15"
click at [658, 463] on input "text" at bounding box center [636, 476] width 137 height 26
type input "3000"
click at [912, 452] on label "Global" at bounding box center [905, 476] width 13 height 56
click at [0, 0] on input "Global" at bounding box center [0, 0] width 0 height 0
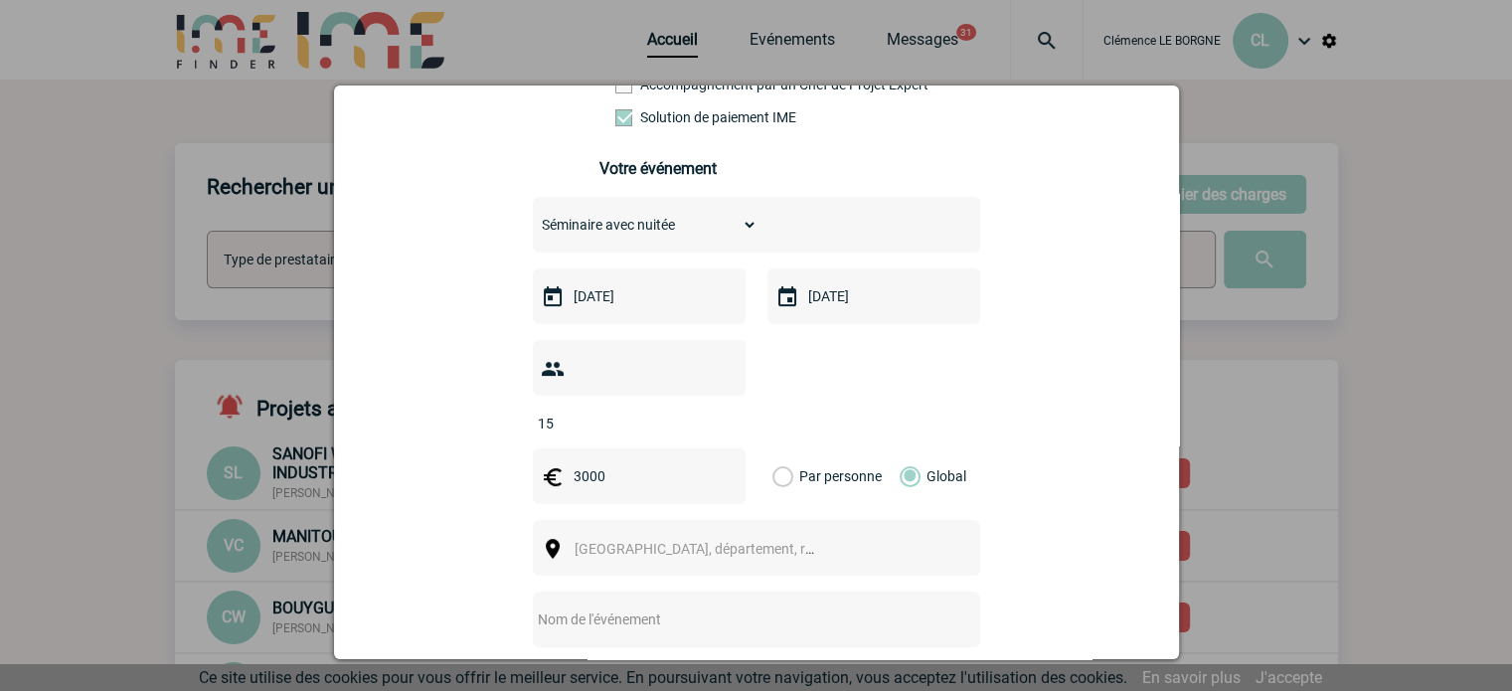
click at [668, 535] on span "Ville, département, région..." at bounding box center [703, 549] width 273 height 28
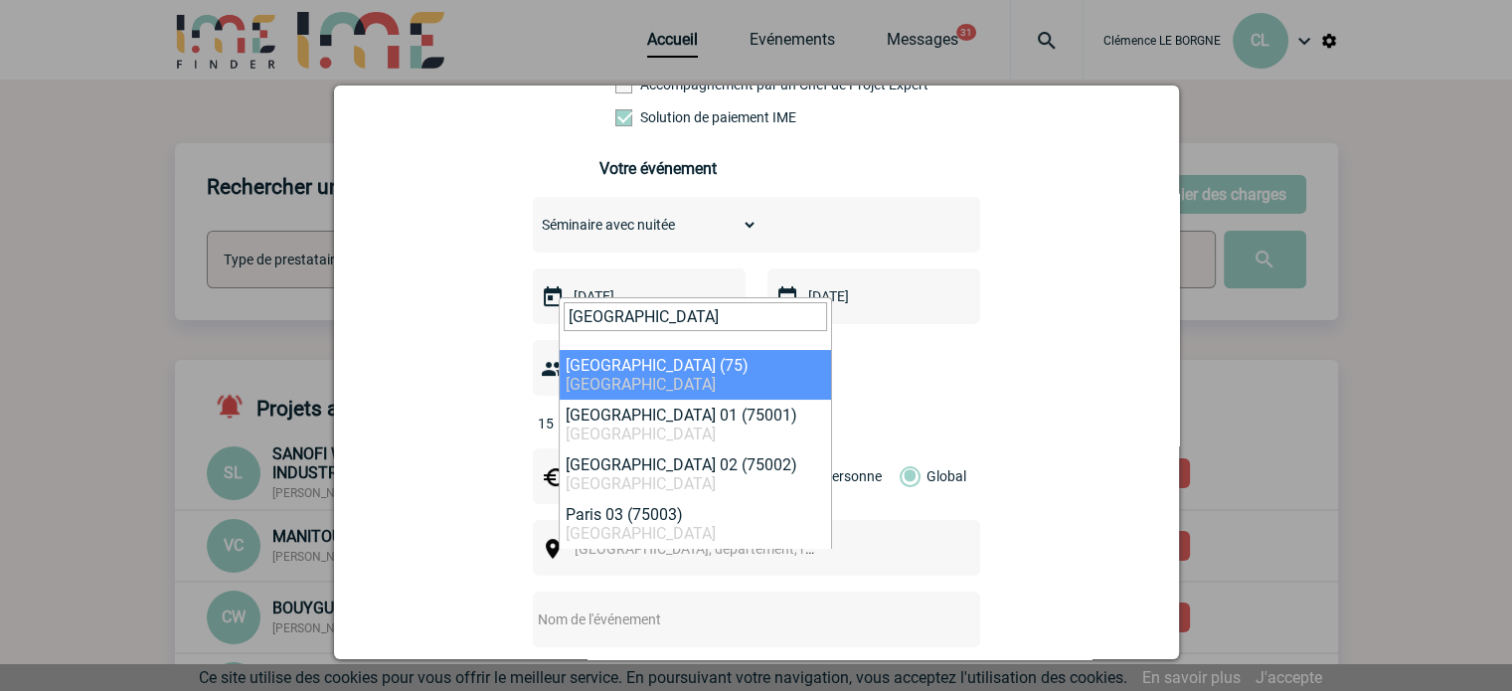
type input "paris"
select select "3"
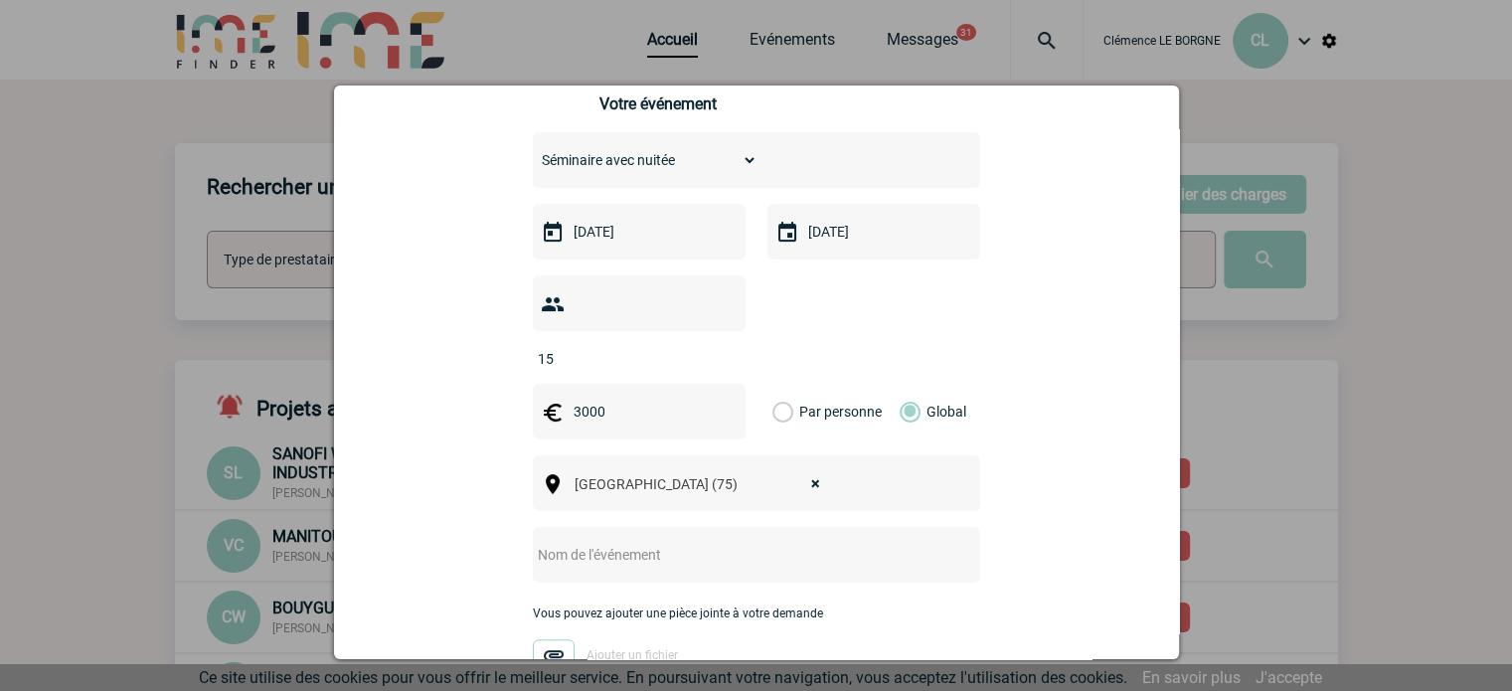
scroll to position [497, 0]
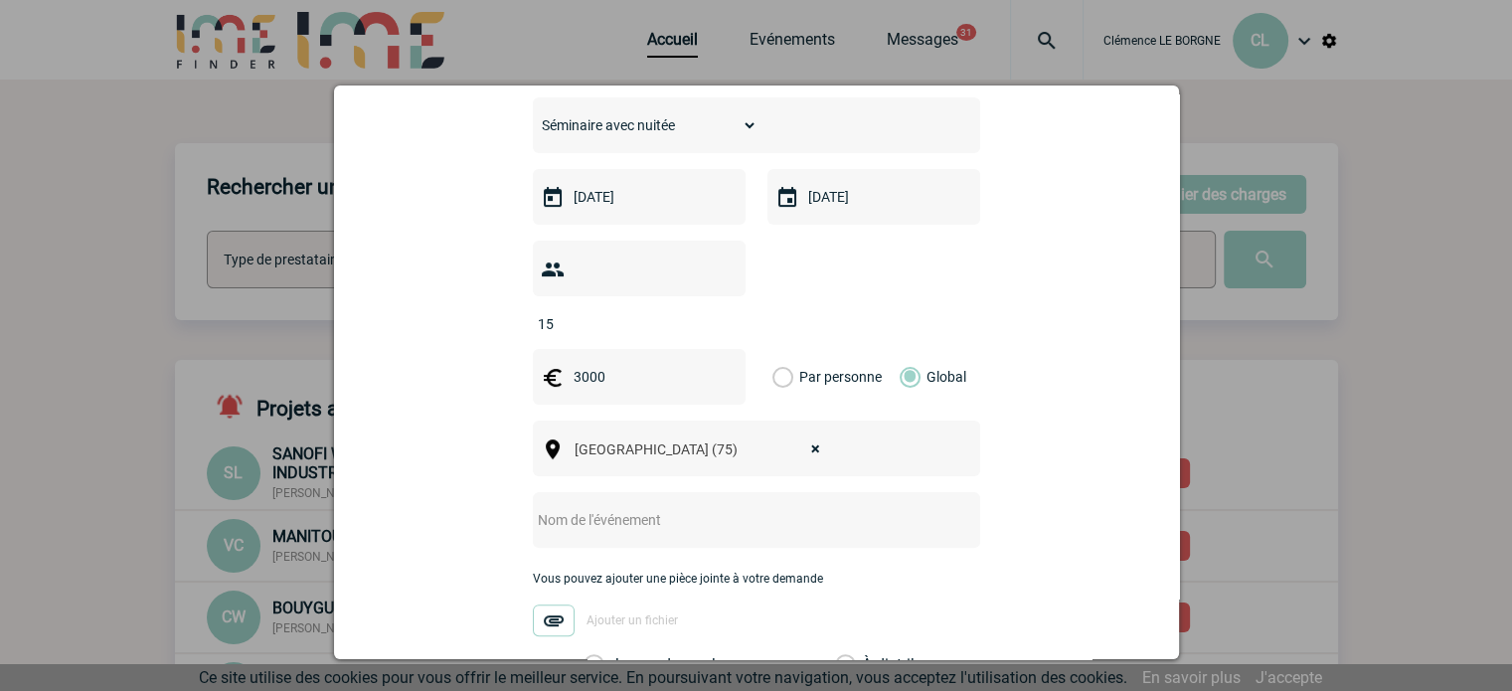
click at [648, 507] on input "text" at bounding box center [730, 520] width 395 height 26
type input "S"
drag, startPoint x: 683, startPoint y: 489, endPoint x: 820, endPoint y: 496, distance: 137.3
click at [820, 507] on input "Nuitée et parking - Paris Charles de Gaulle" at bounding box center [730, 520] width 395 height 26
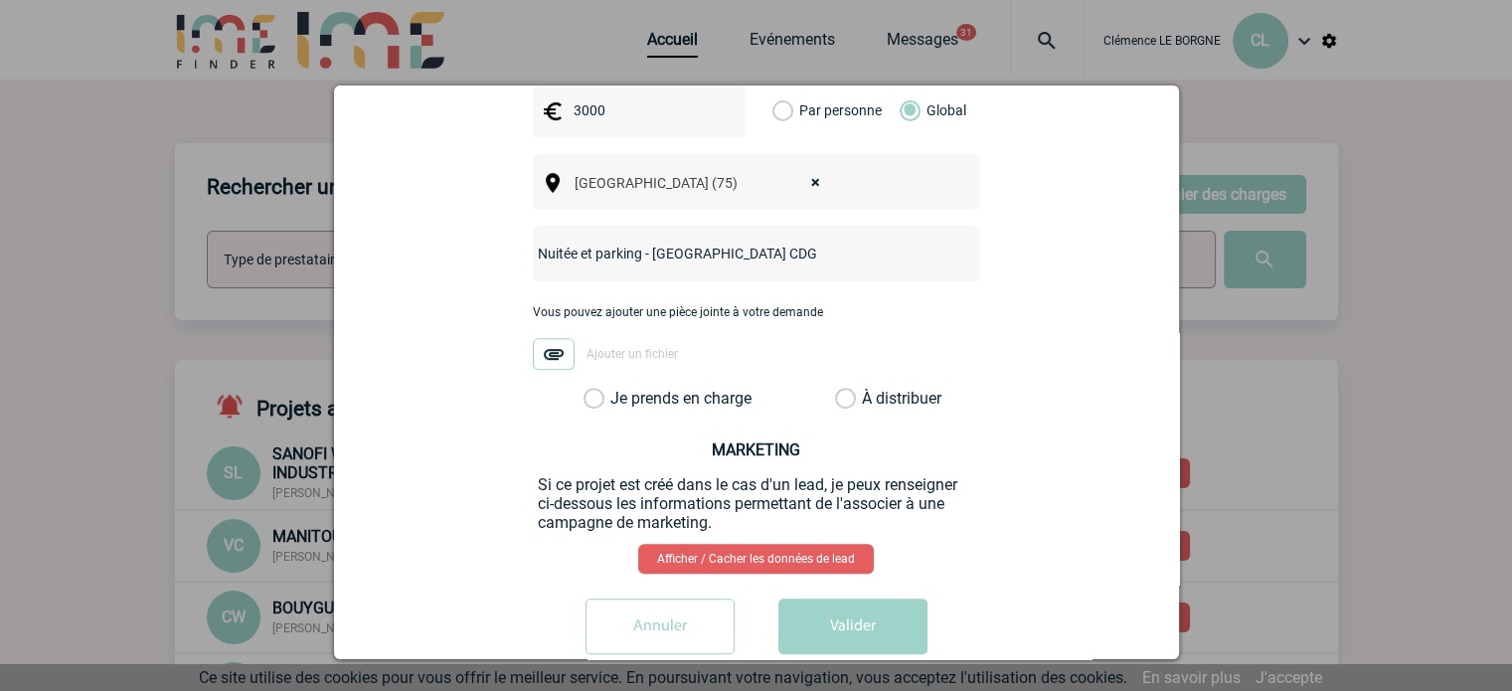
scroll to position [773, 0]
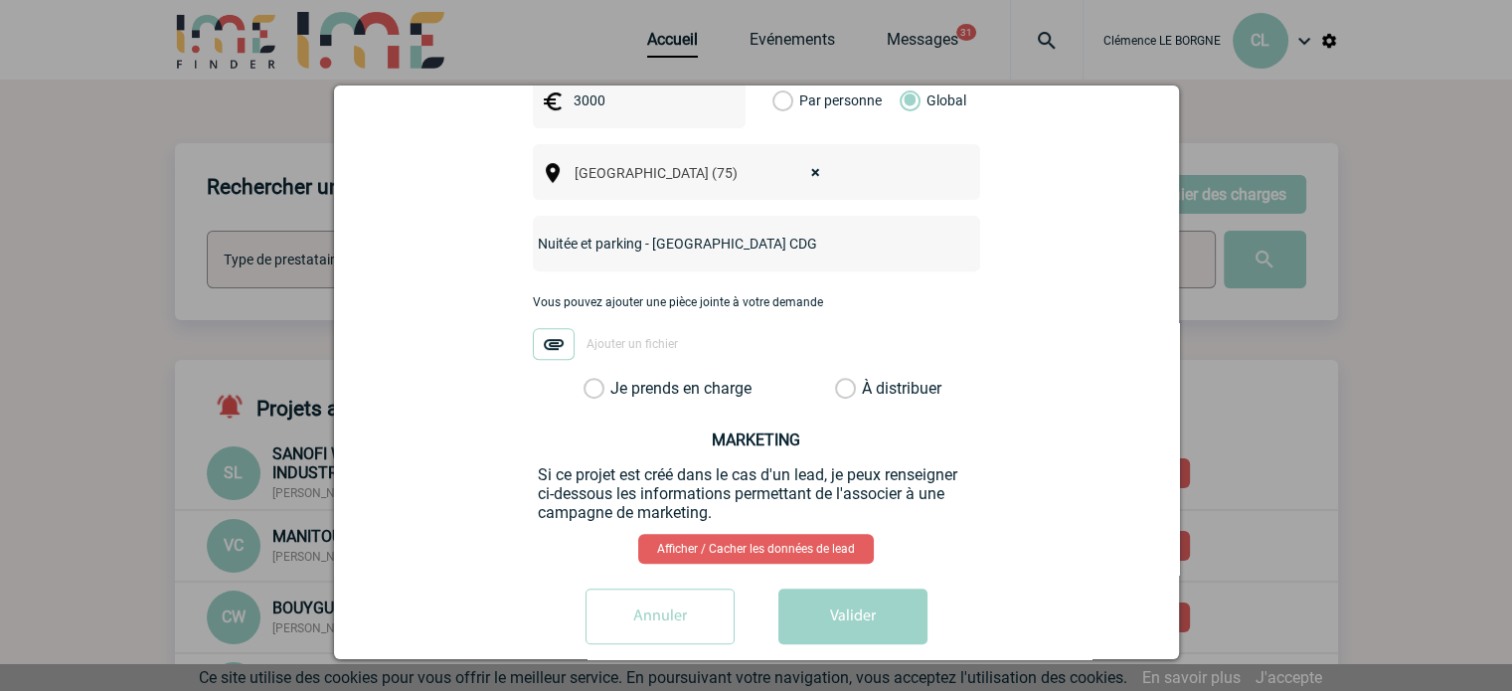
type input "Nuitée et parking - Paris CDG"
click at [609, 379] on label "Je prends en charge" at bounding box center [600, 389] width 34 height 20
click at [0, 0] on input "Je prends en charge" at bounding box center [0, 0] width 0 height 0
click at [851, 591] on button "Valider" at bounding box center [852, 616] width 149 height 56
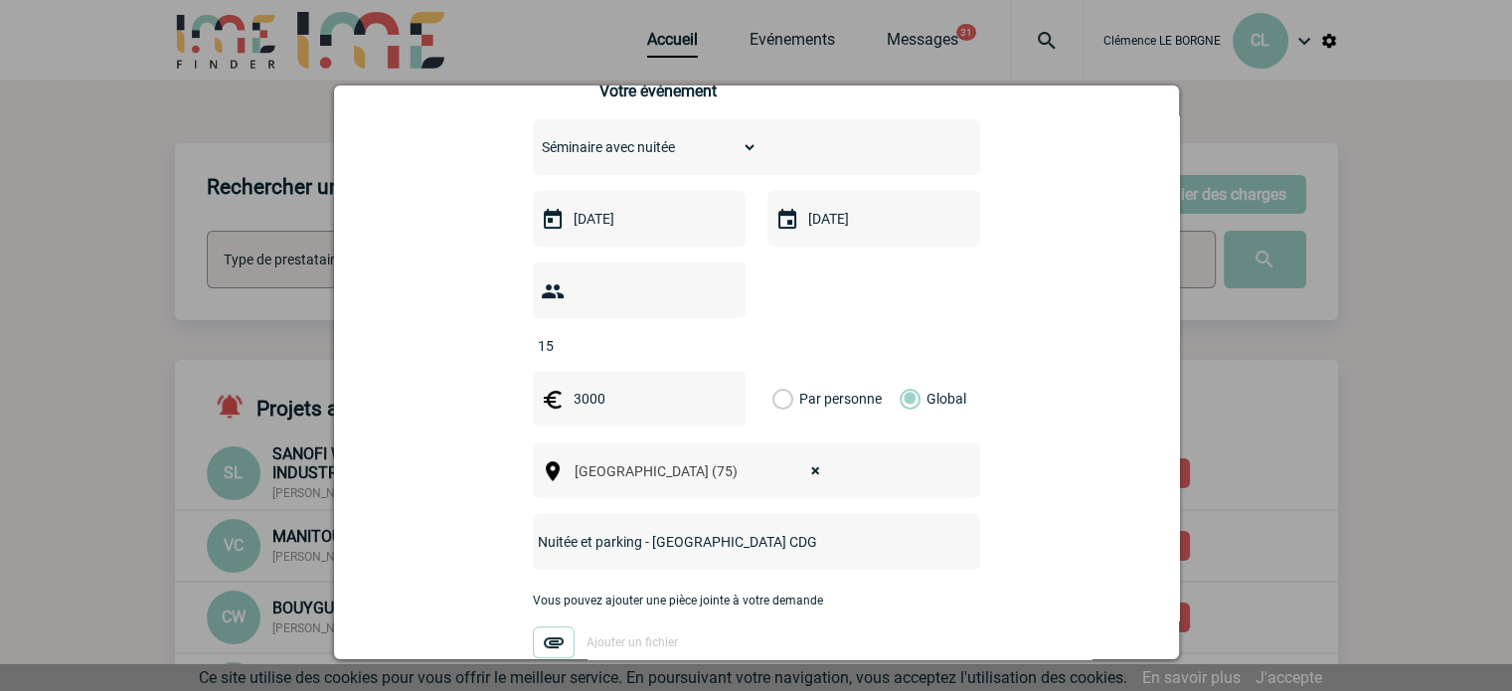
scroll to position [0, 0]
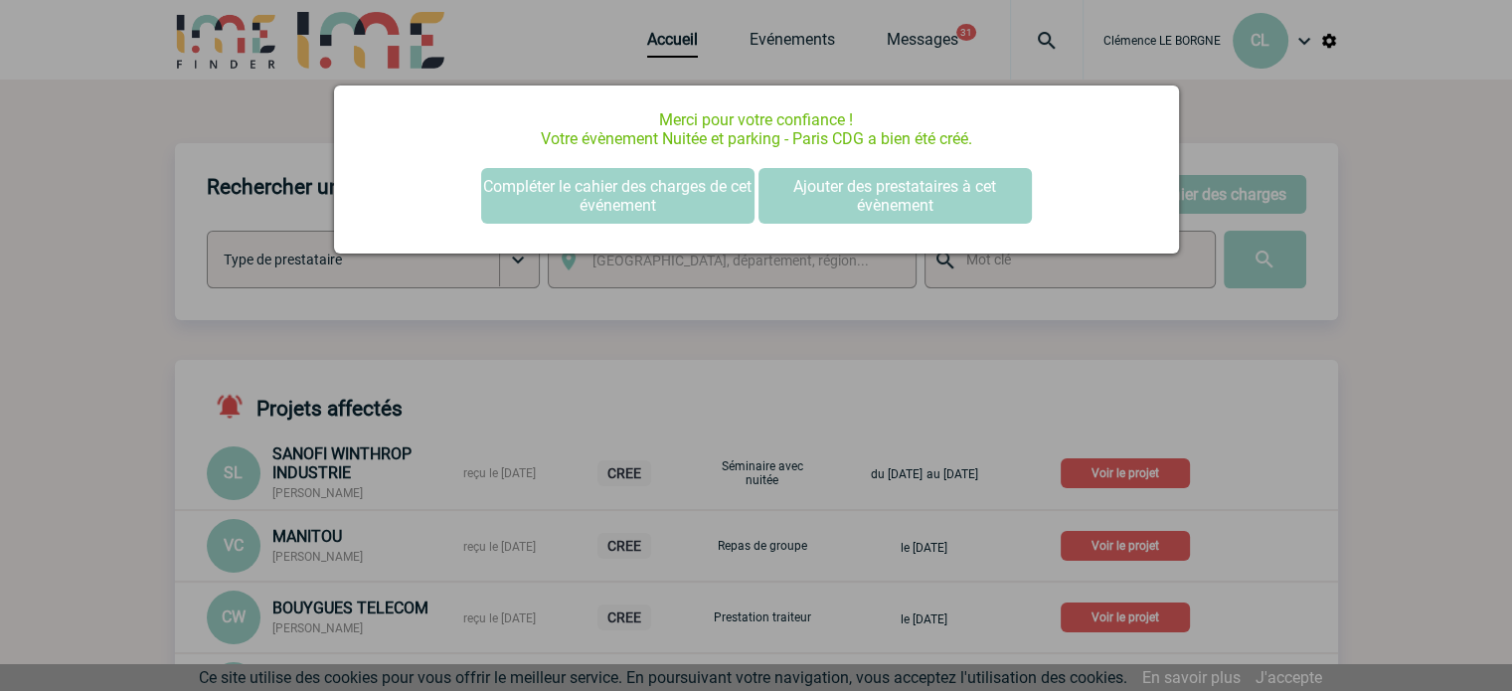
click at [940, 372] on div at bounding box center [756, 345] width 1512 height 691
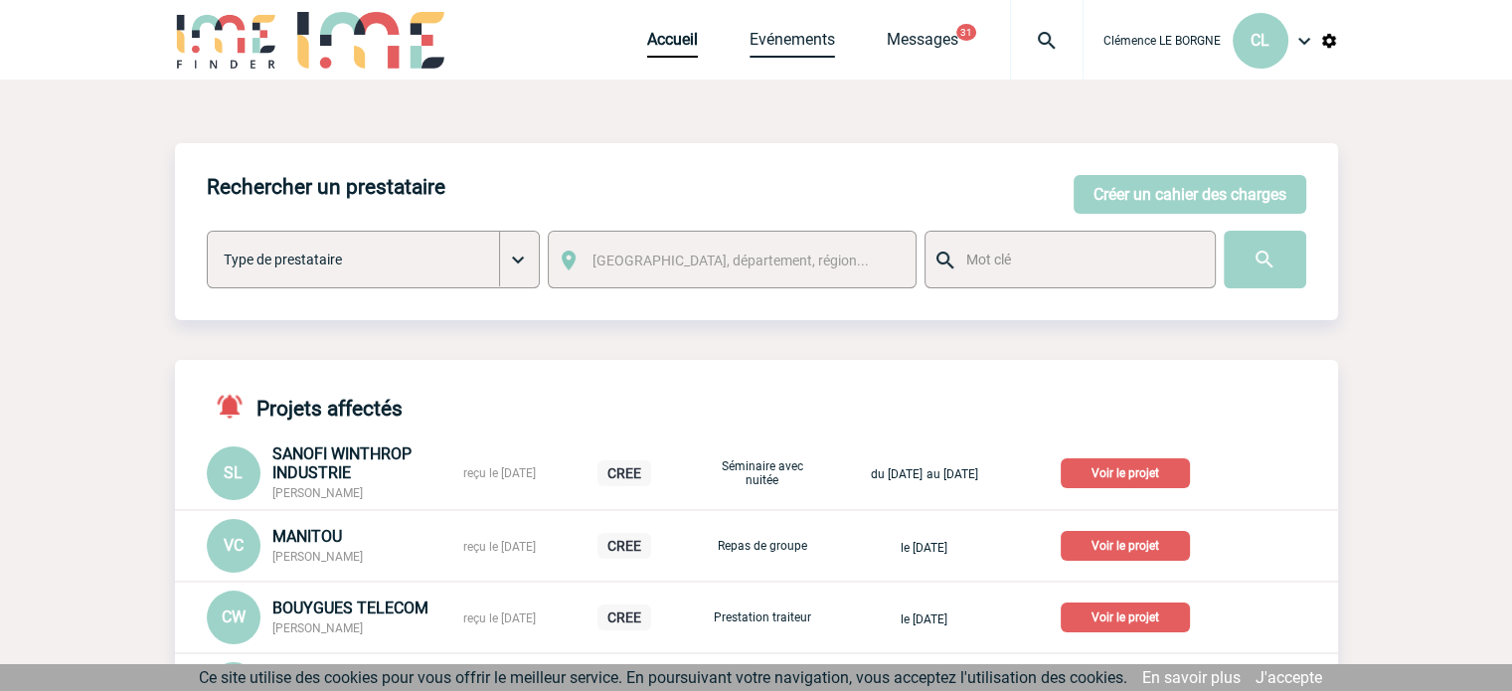
click at [789, 43] on link "Evénements" at bounding box center [791, 44] width 85 height 28
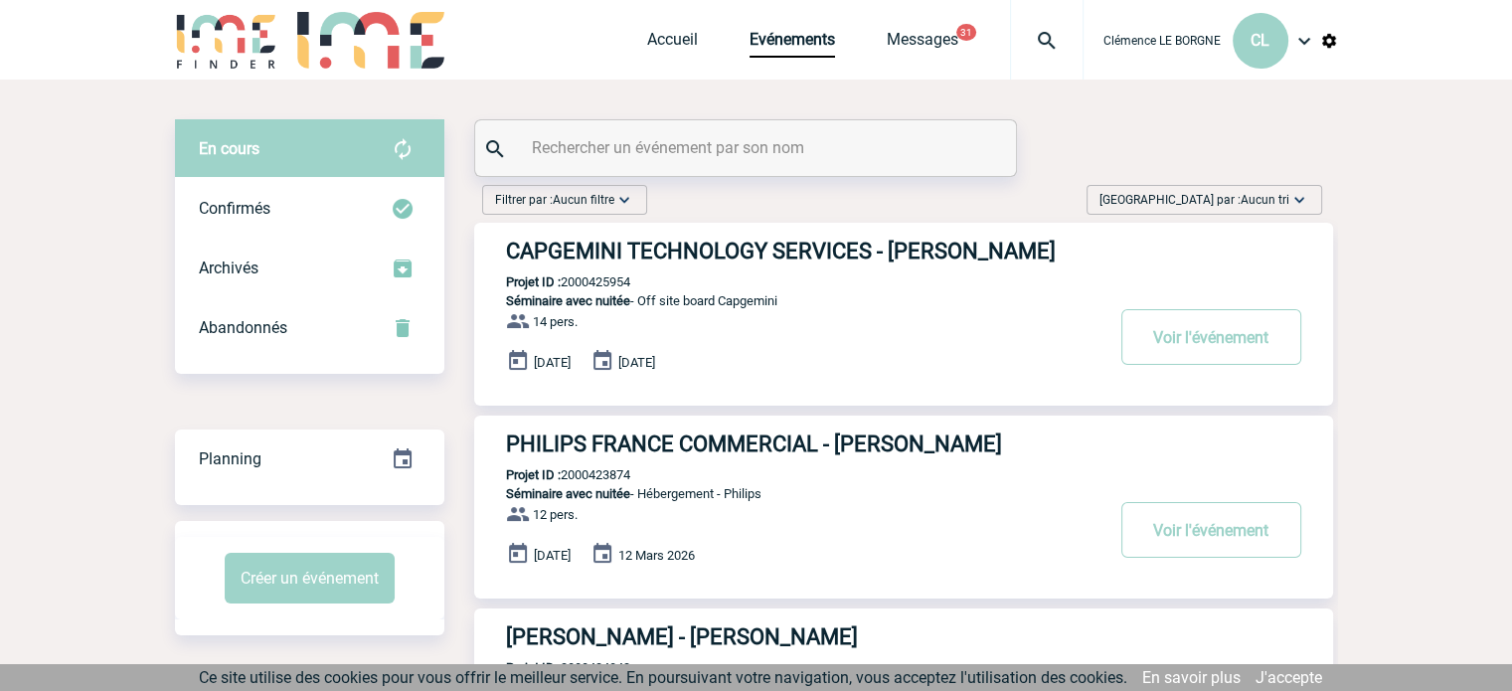
drag, startPoint x: 1196, startPoint y: 200, endPoint x: 1202, endPoint y: 222, distance: 22.7
click at [1197, 201] on span "Trier par : Aucun tri" at bounding box center [1194, 200] width 190 height 20
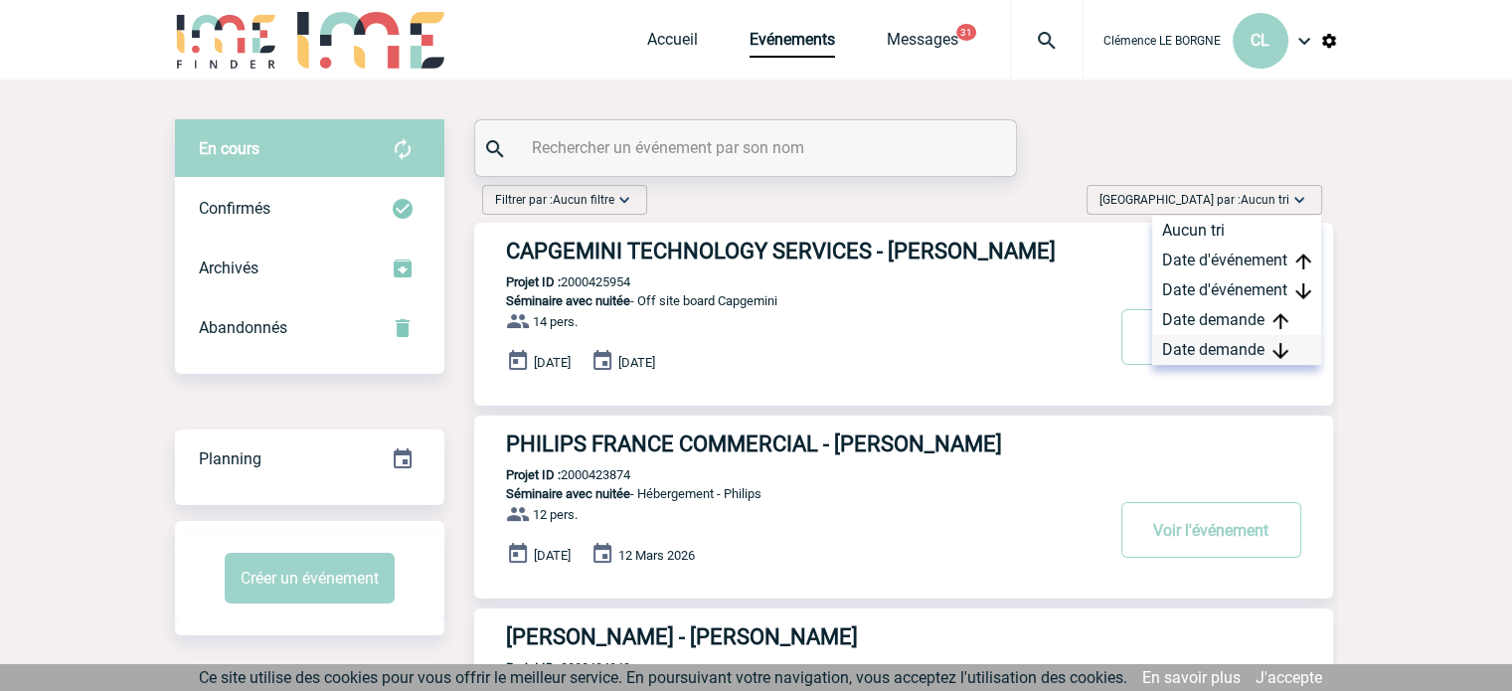
click at [1232, 345] on div "Date demande" at bounding box center [1236, 350] width 169 height 30
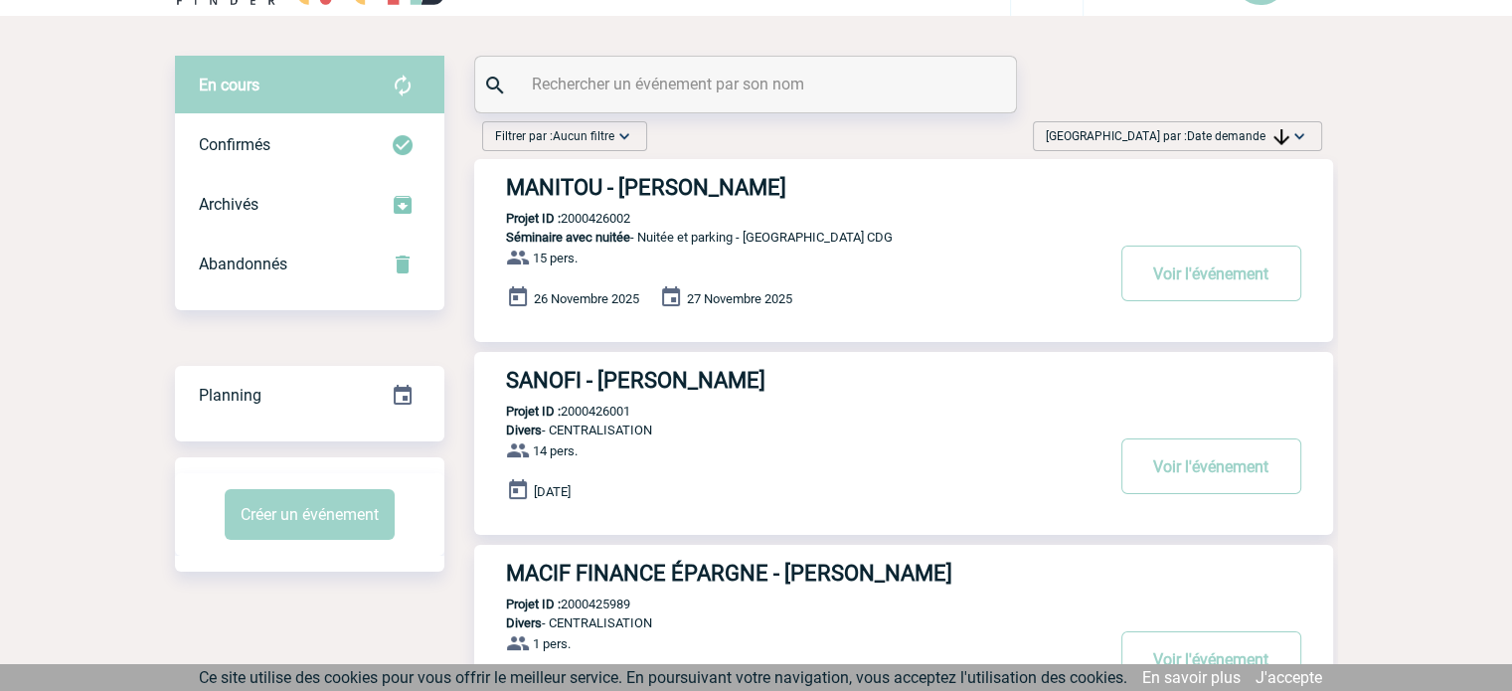
scroll to position [99, 0]
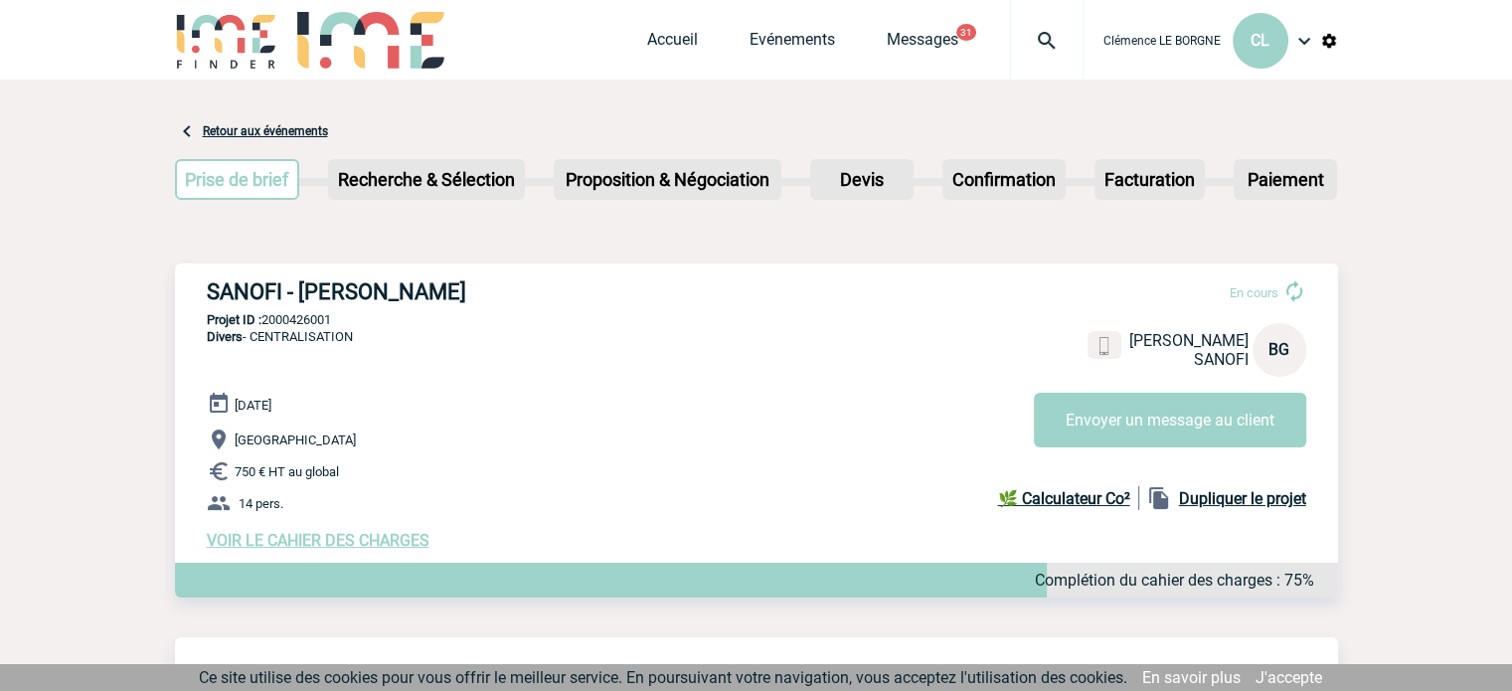
drag, startPoint x: 192, startPoint y: 292, endPoint x: 580, endPoint y: 278, distance: 388.9
click at [580, 278] on div "SANOFI - Benjamin GARZON VALLS En cours Benjamin GARZON VALLS SANOFI BG Envoyer…" at bounding box center [756, 414] width 1163 height 302
copy h3 "SANOFI - Benjamin GARZON VALLS"
drag, startPoint x: 359, startPoint y: 316, endPoint x: 266, endPoint y: 315, distance: 92.4
click at [266, 315] on p "Projet ID : 2000426001" at bounding box center [756, 319] width 1163 height 15
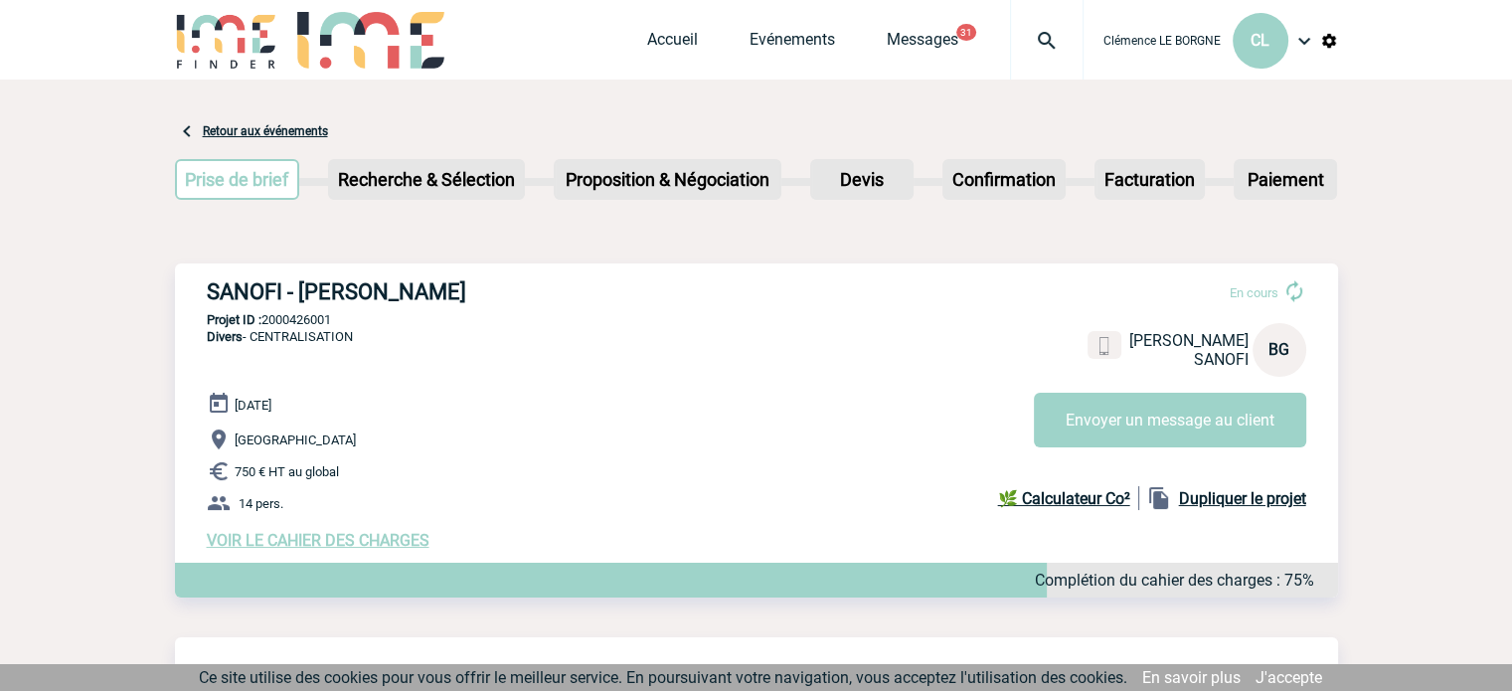
copy p "2000426001"
click at [222, 126] on link "Retour aux événements" at bounding box center [265, 131] width 125 height 14
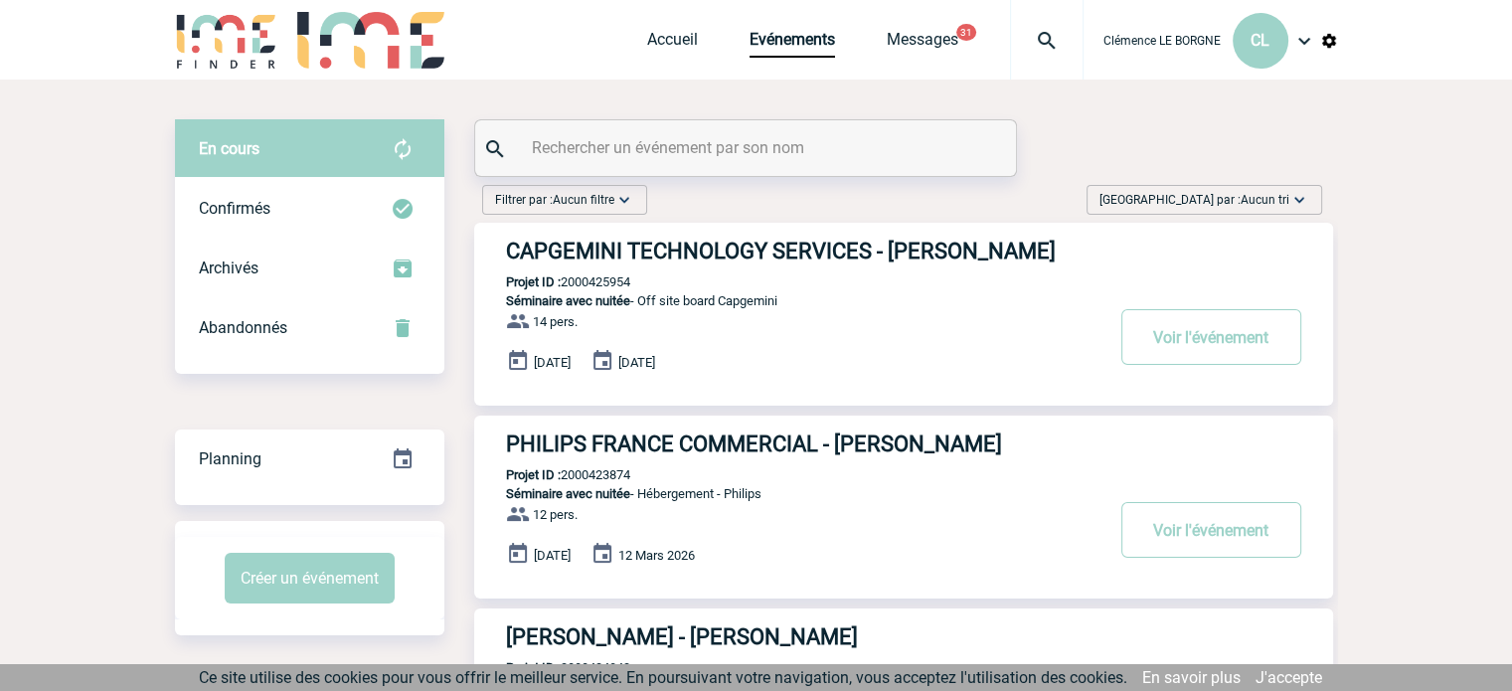
drag, startPoint x: 1197, startPoint y: 205, endPoint x: 1207, endPoint y: 234, distance: 30.5
click at [1197, 205] on span "Trier par : Aucun tri" at bounding box center [1194, 200] width 190 height 20
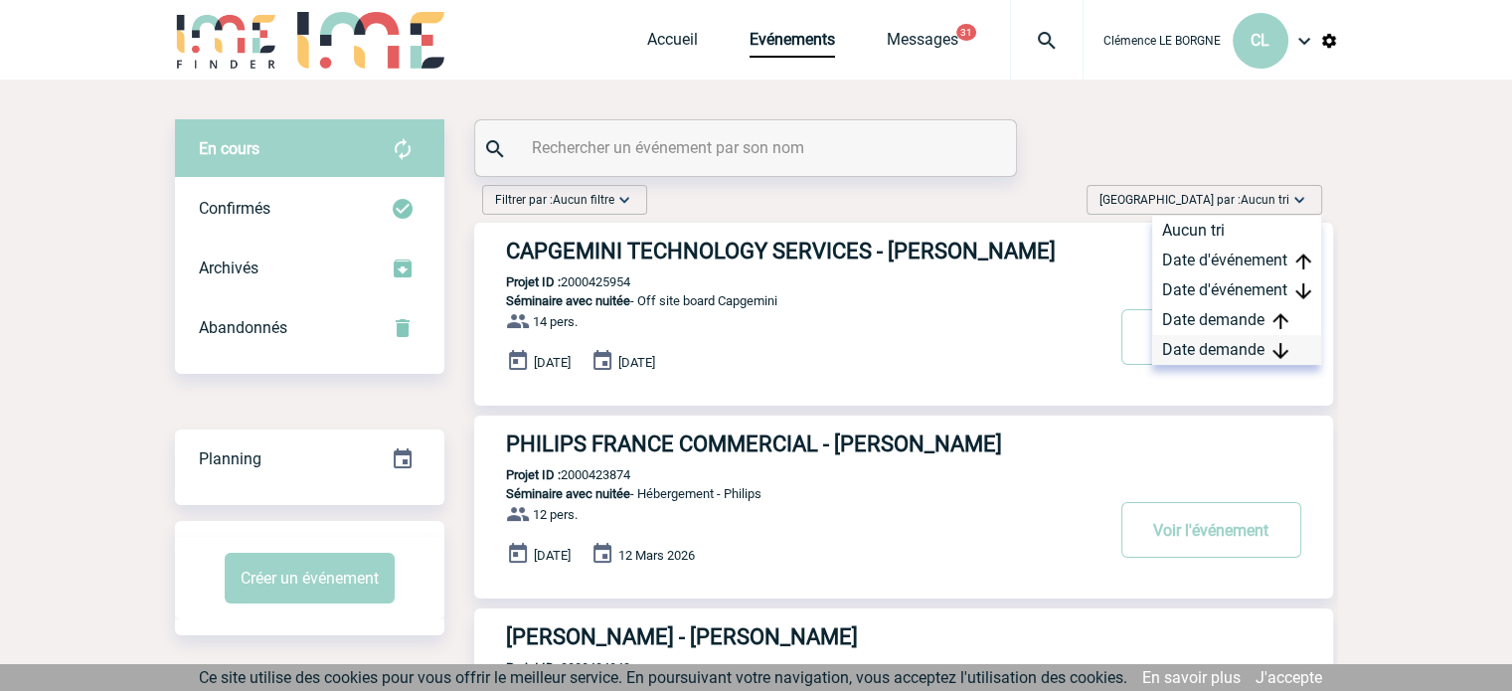
click at [1249, 350] on div "Date demande" at bounding box center [1236, 350] width 169 height 30
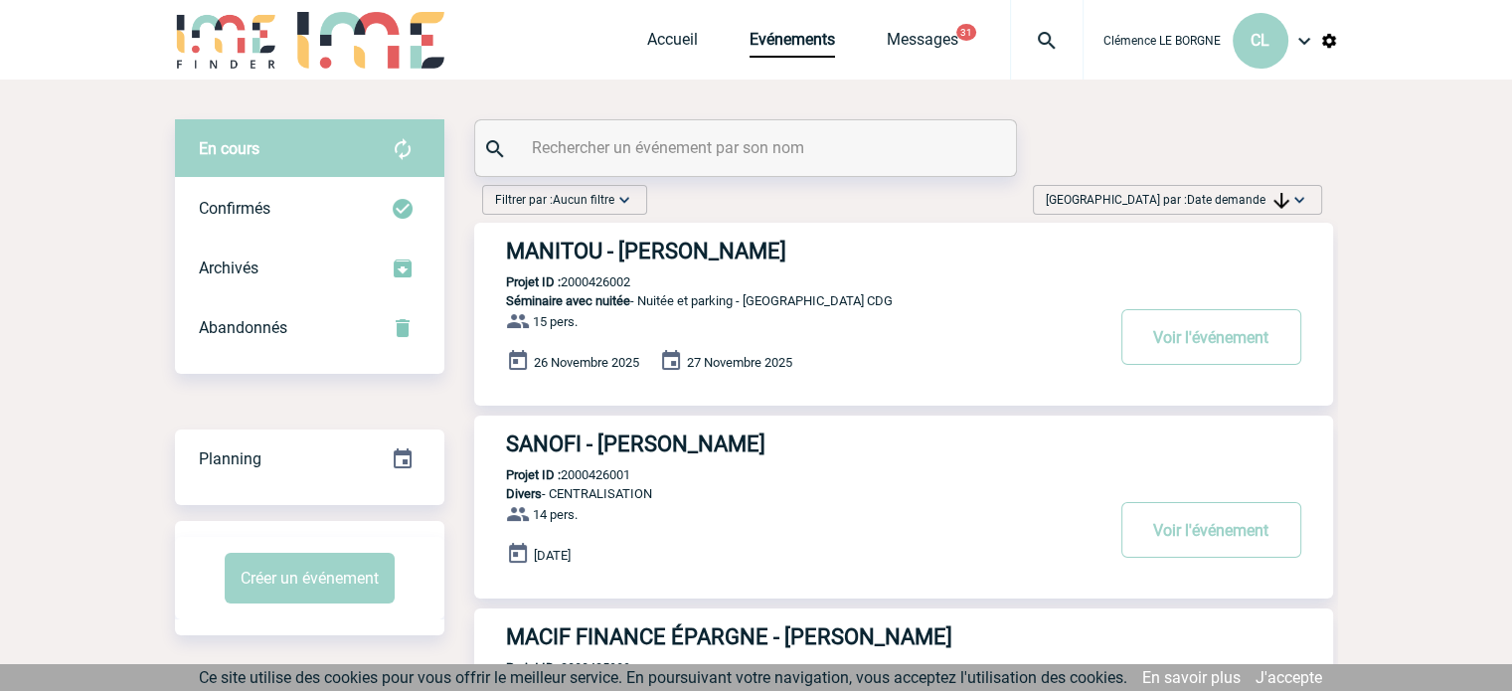
click at [662, 248] on h3 "MANITOU - Virginie JOUAND" at bounding box center [804, 251] width 596 height 25
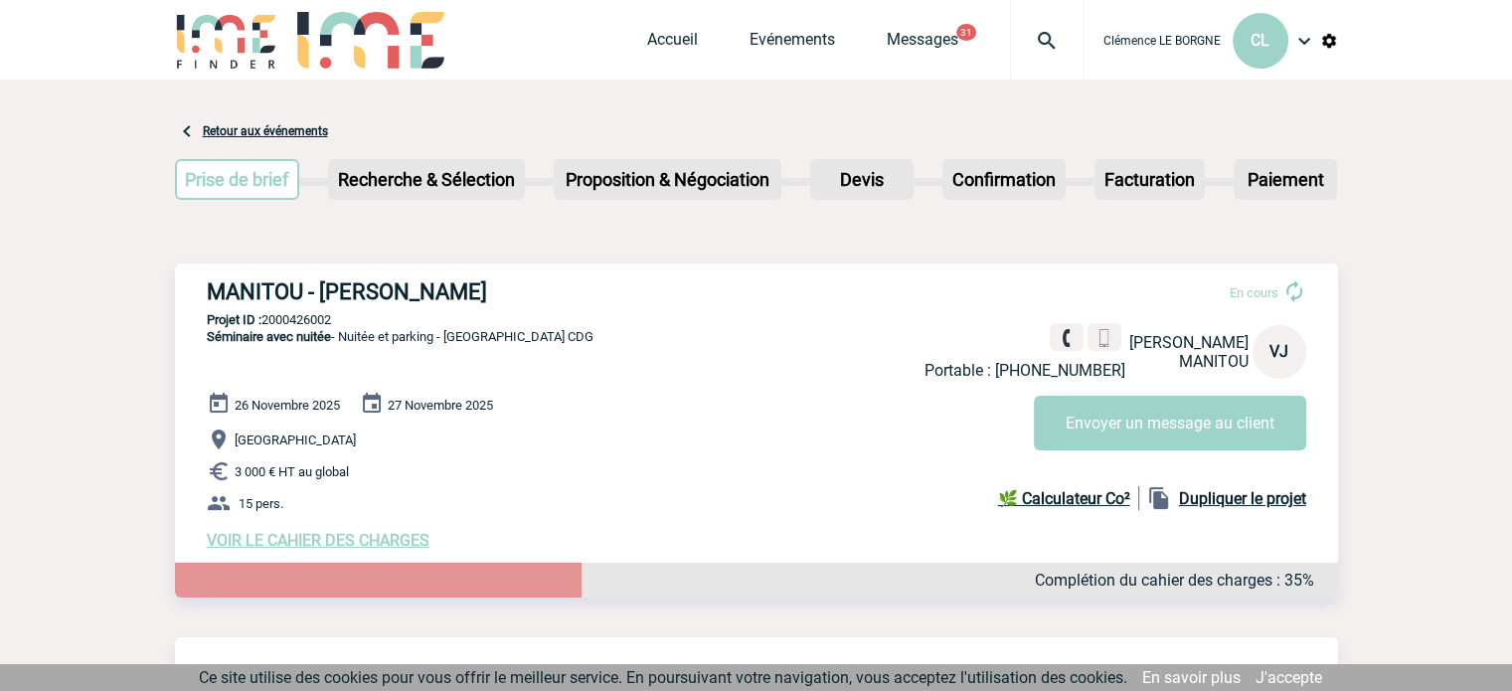
click at [1290, 291] on img at bounding box center [1294, 291] width 24 height 24
click at [1231, 281] on div "En cours Portable : [PHONE_NUMBER] [PERSON_NAME] VJ Envoyer un message au client" at bounding box center [1123, 356] width 398 height 187
drag, startPoint x: 188, startPoint y: 282, endPoint x: 521, endPoint y: 293, distance: 333.1
click at [521, 293] on div "MANITOU - [PERSON_NAME] En cours Portable : [PHONE_NUMBER] [PERSON_NAME] VJ Env…" at bounding box center [756, 414] width 1163 height 302
copy h3 "MANITOU - [PERSON_NAME]"
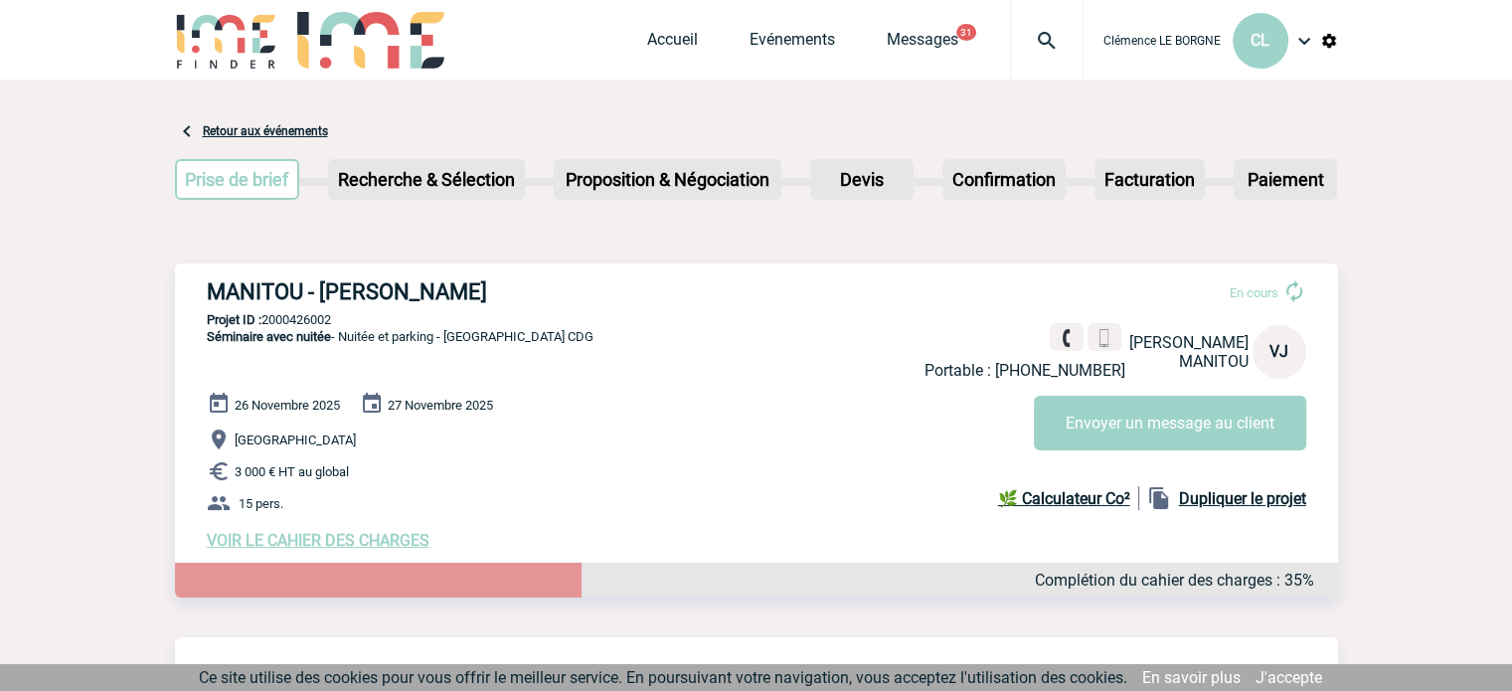
drag, startPoint x: 351, startPoint y: 317, endPoint x: 264, endPoint y: 321, distance: 86.6
click at [264, 321] on p "Projet ID : 2000426002" at bounding box center [756, 319] width 1163 height 15
copy p "2000426002"
